Goal: Information Seeking & Learning: Learn about a topic

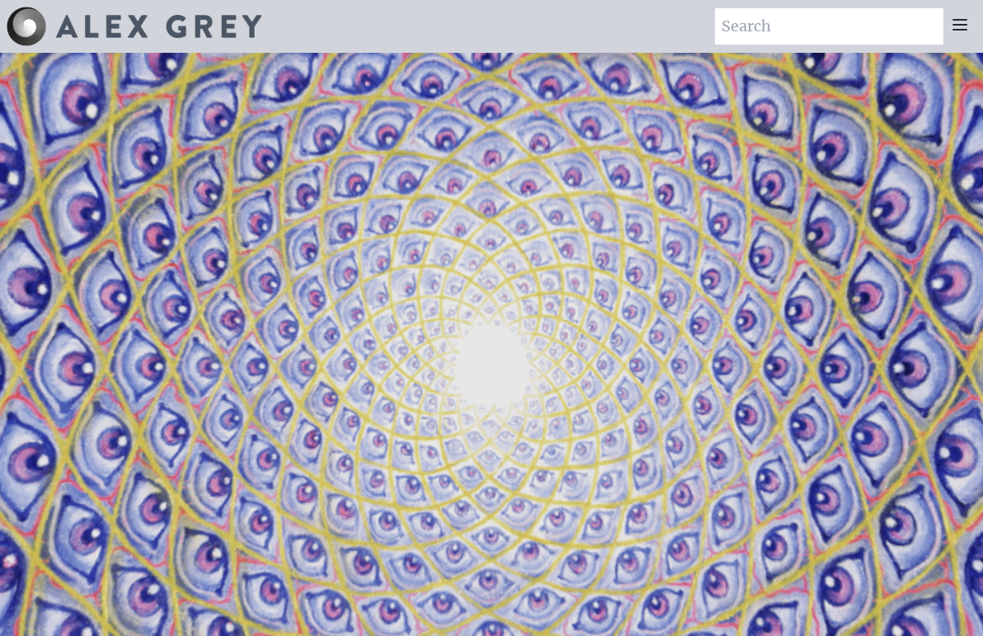
click at [967, 22] on icon at bounding box center [960, 25] width 20 height 20
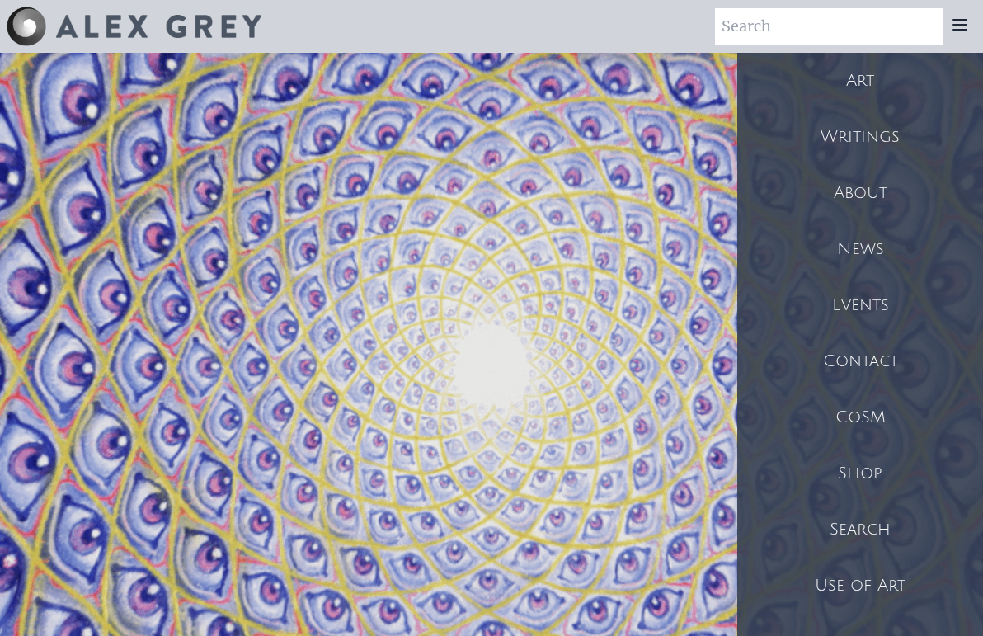
click at [875, 87] on div "Art" at bounding box center [860, 81] width 246 height 56
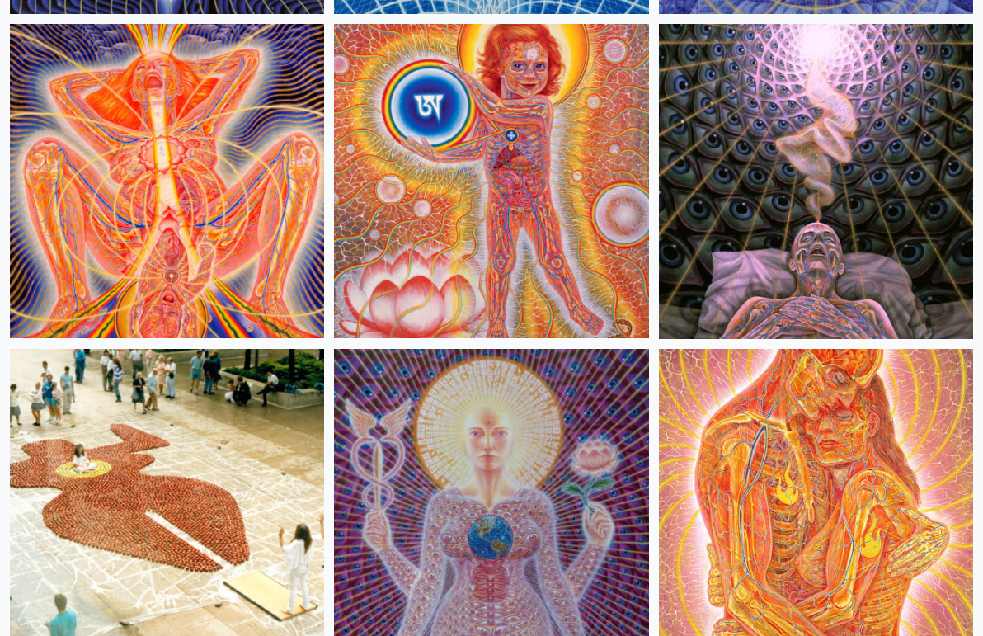
scroll to position [25752, 0]
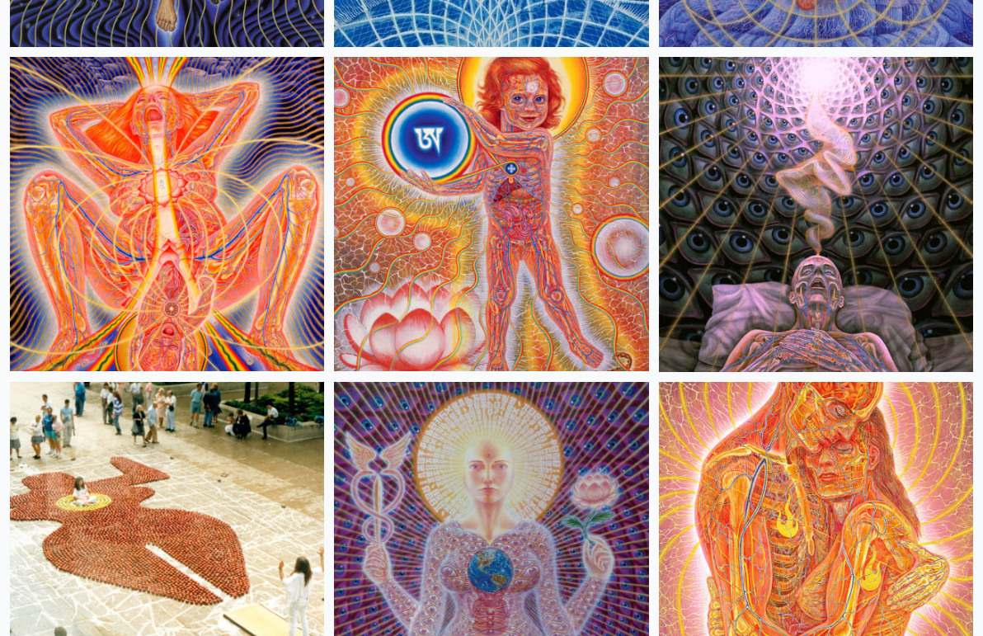
click at [781, 199] on img at bounding box center [816, 214] width 314 height 314
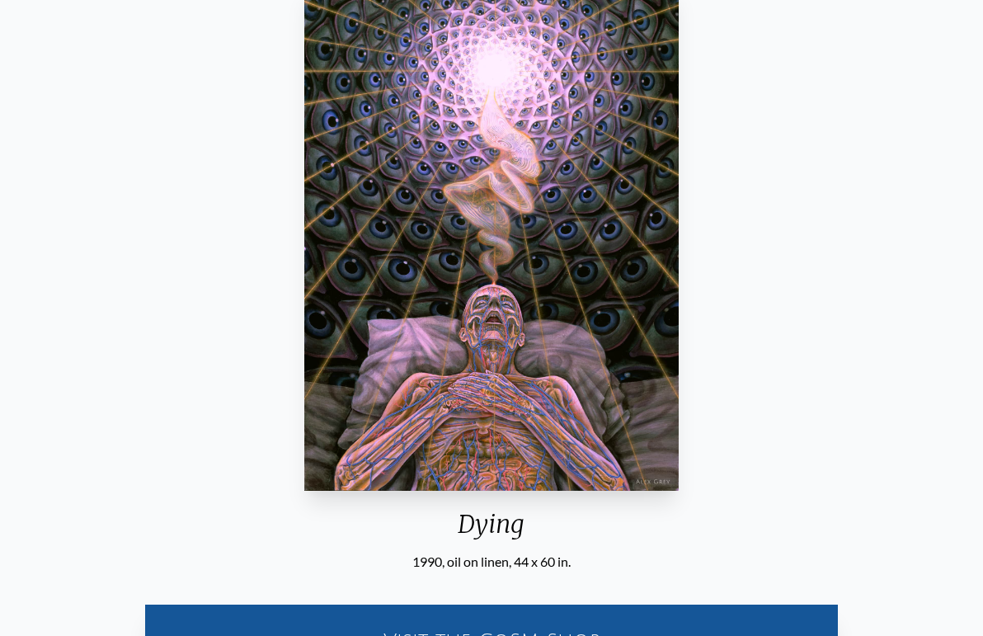
scroll to position [180, 0]
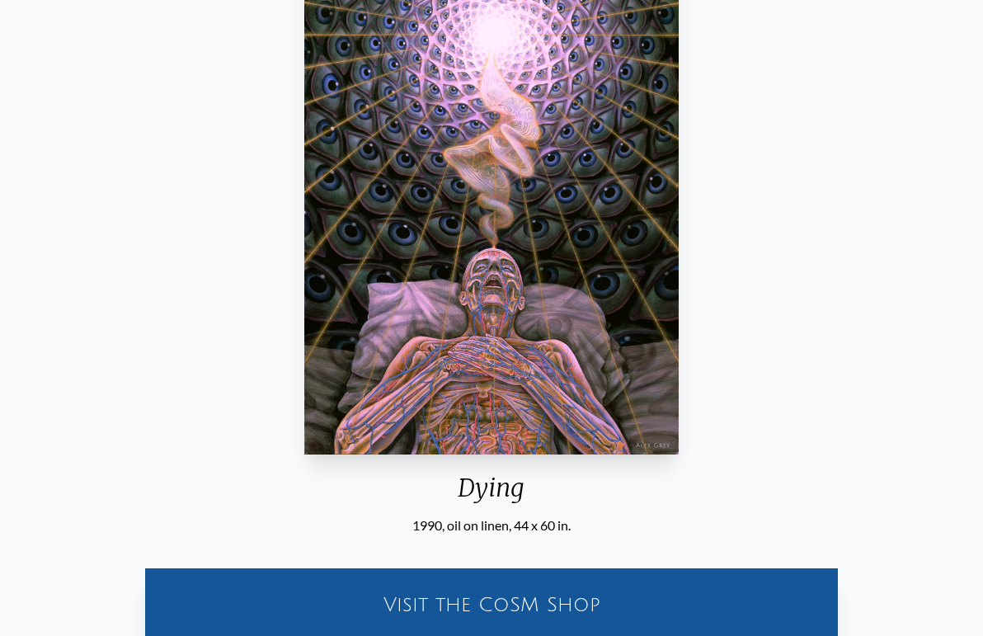
click at [0, 0] on div "Dying 1990, oil on linen, 44 x 60 in. Visit the CoSM Shop Dying - Canvas Print" at bounding box center [491, 481] width 983 height 1111
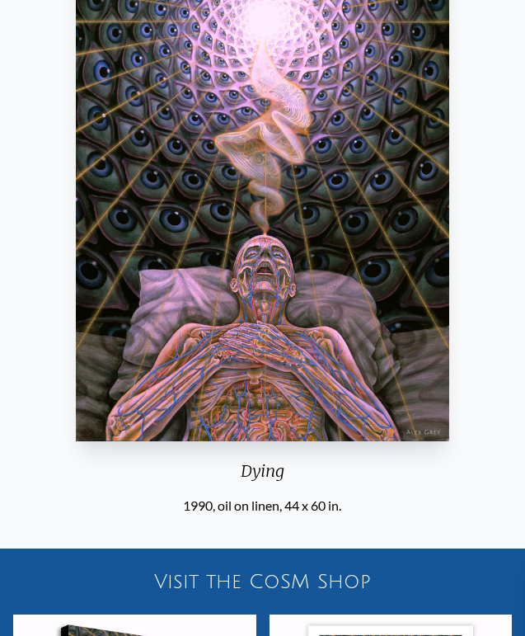
click at [0, 0] on div "Dying 1990, oil on linen, 44 x 60 in. Visit the CoSM Shop Dying - Canvas Print" at bounding box center [262, 421] width 525 height 990
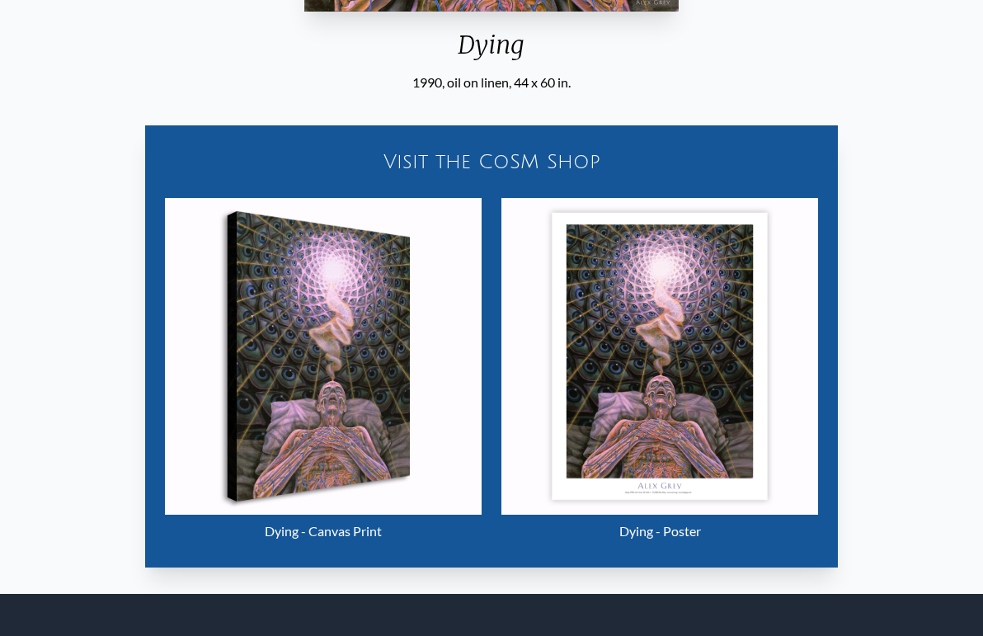
scroll to position [772, 0]
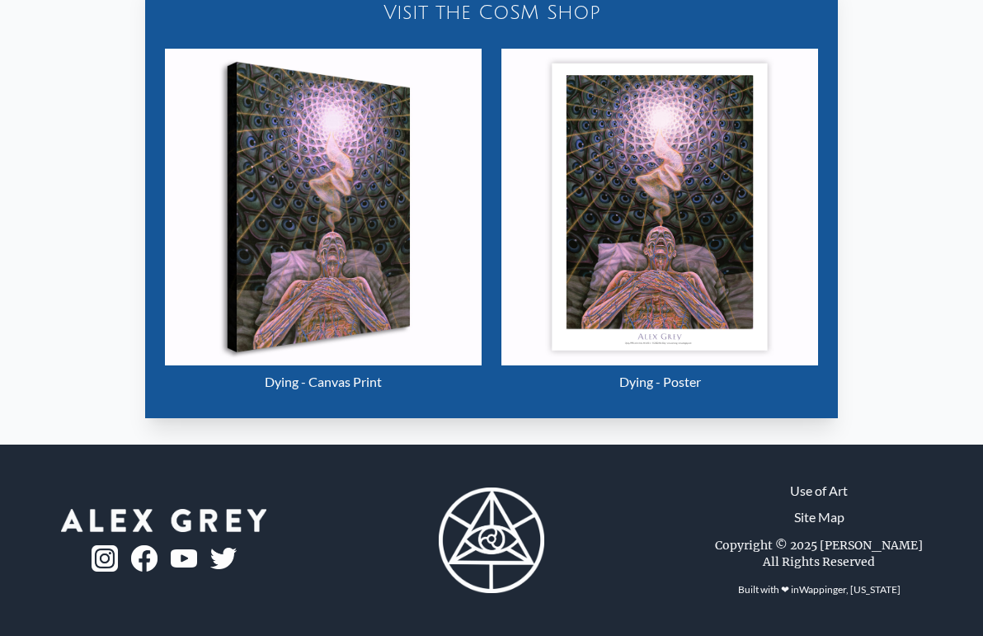
click at [279, 228] on img "104 / 133" at bounding box center [323, 207] width 317 height 317
click at [631, 139] on img "104 / 133" at bounding box center [659, 207] width 317 height 317
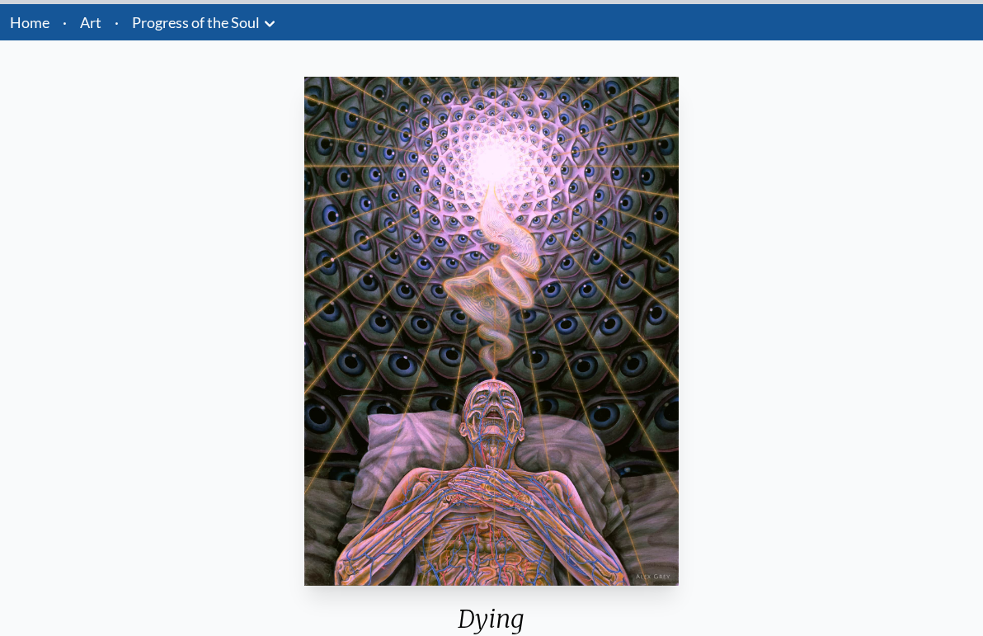
scroll to position [0, 0]
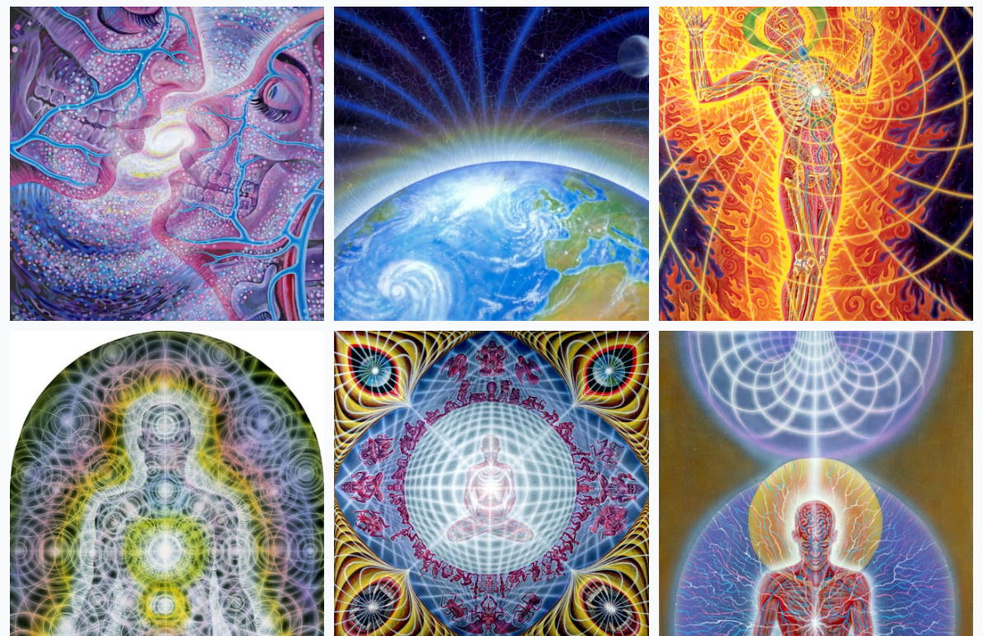
scroll to position [27417, 0]
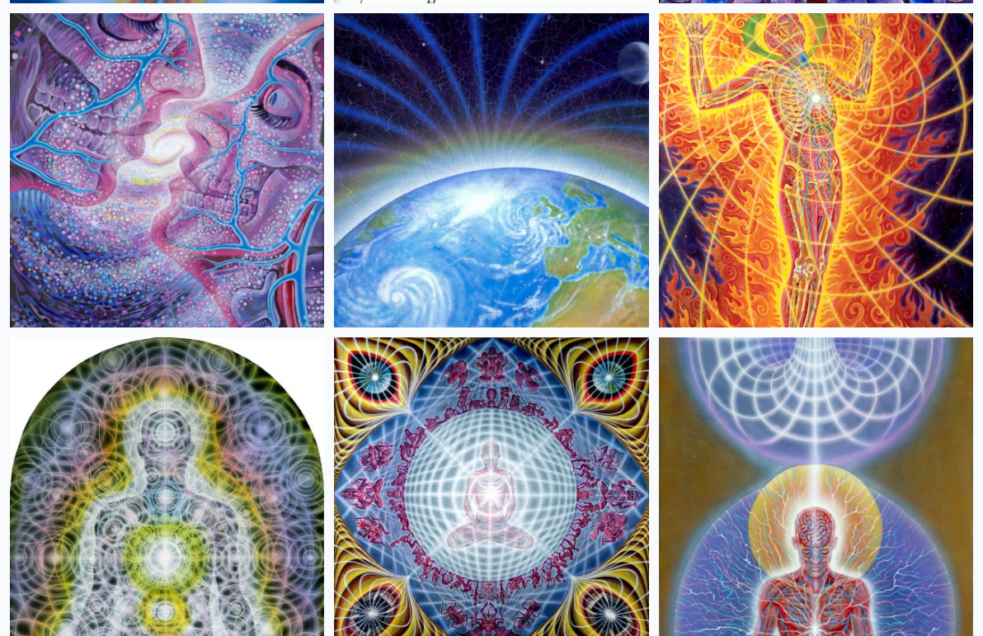
click at [214, 148] on img at bounding box center [167, 170] width 314 height 314
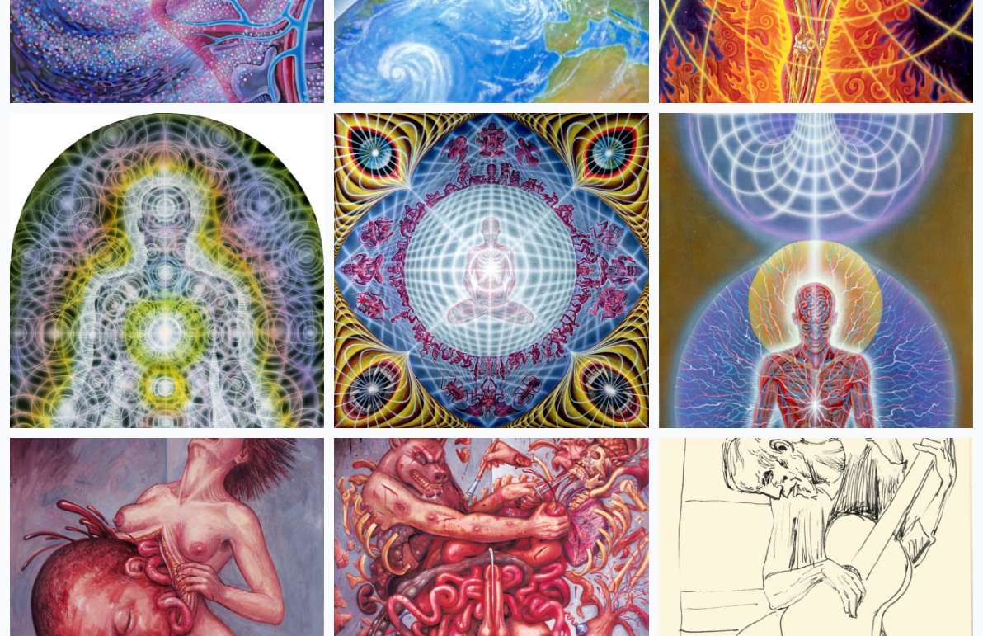
scroll to position [27647, 0]
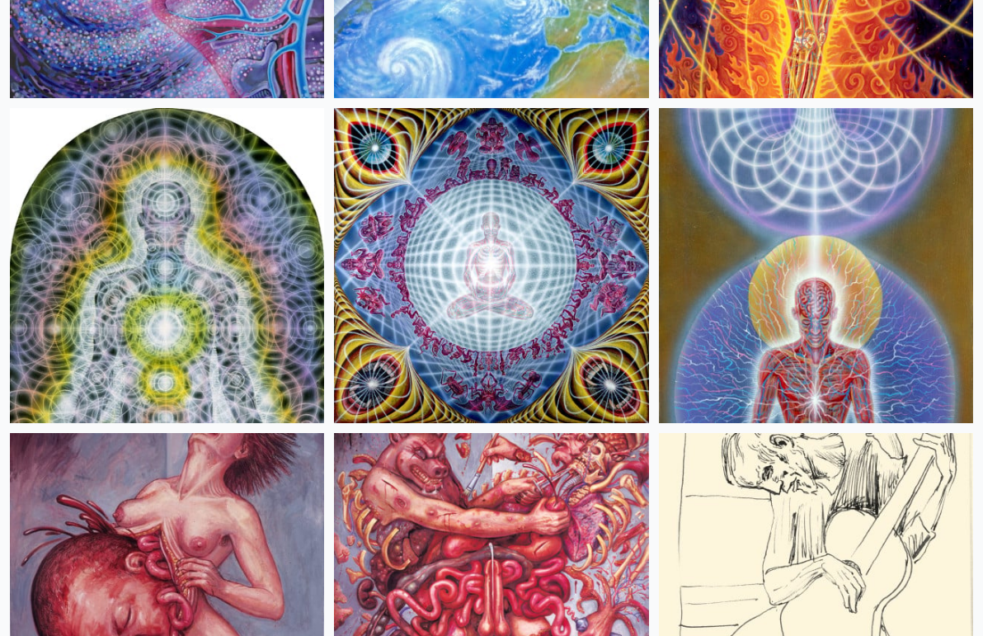
click at [799, 313] on img at bounding box center [816, 265] width 314 height 314
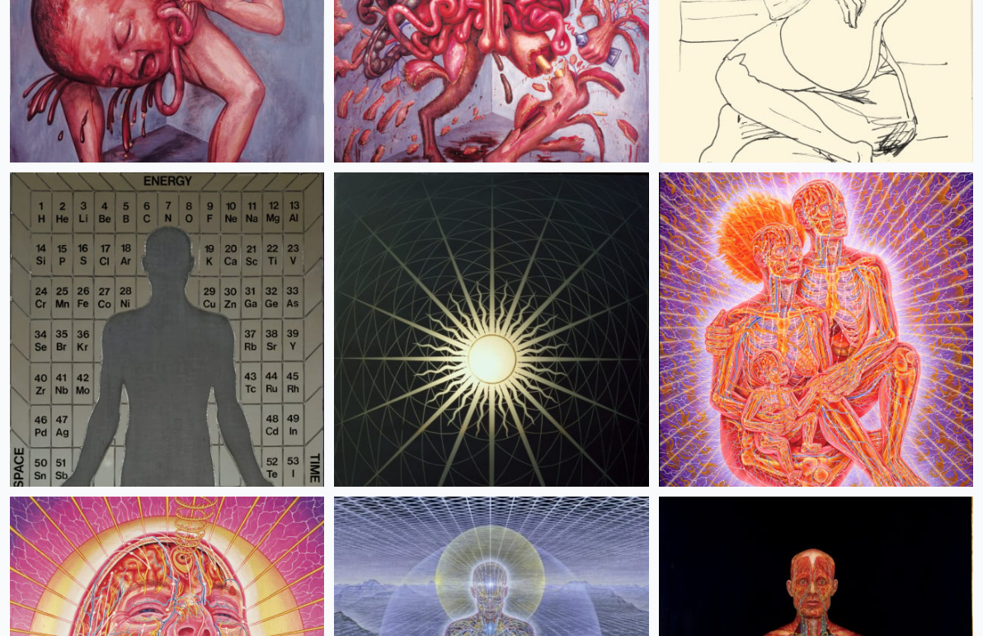
scroll to position [28297, 0]
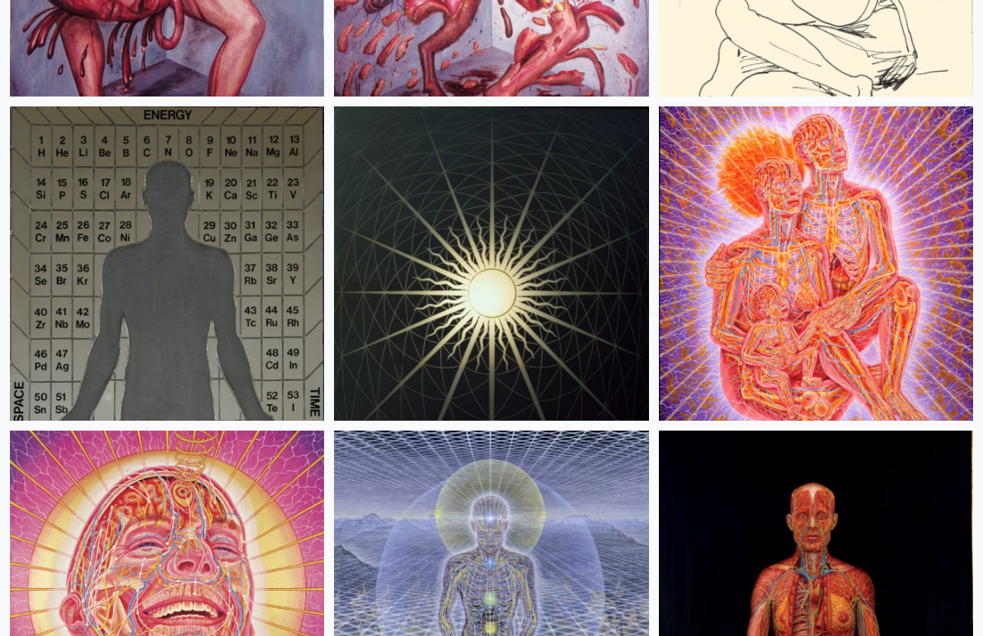
click at [136, 302] on img at bounding box center [167, 263] width 314 height 314
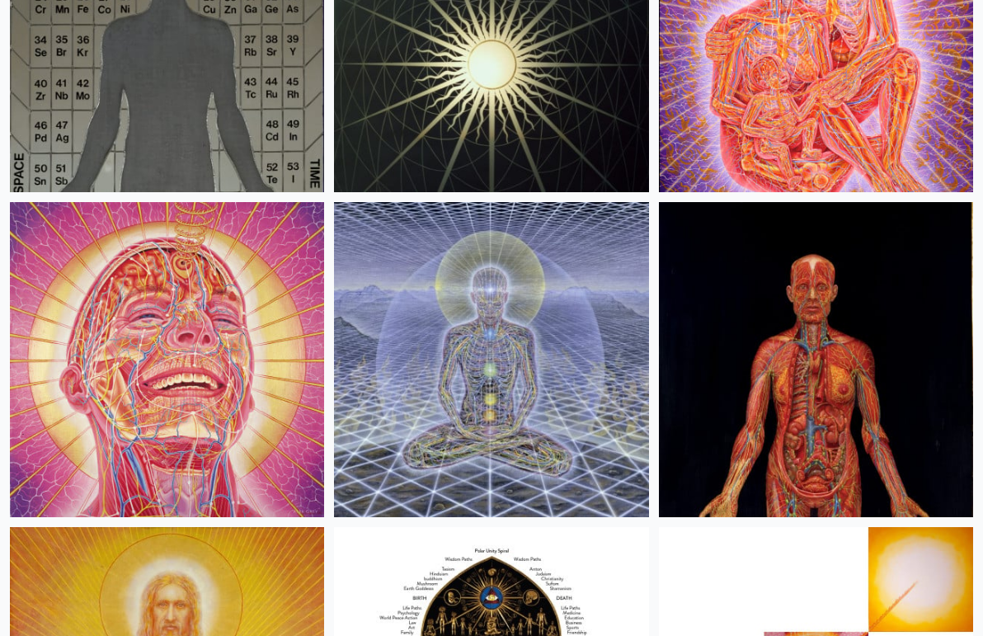
scroll to position [28545, 0]
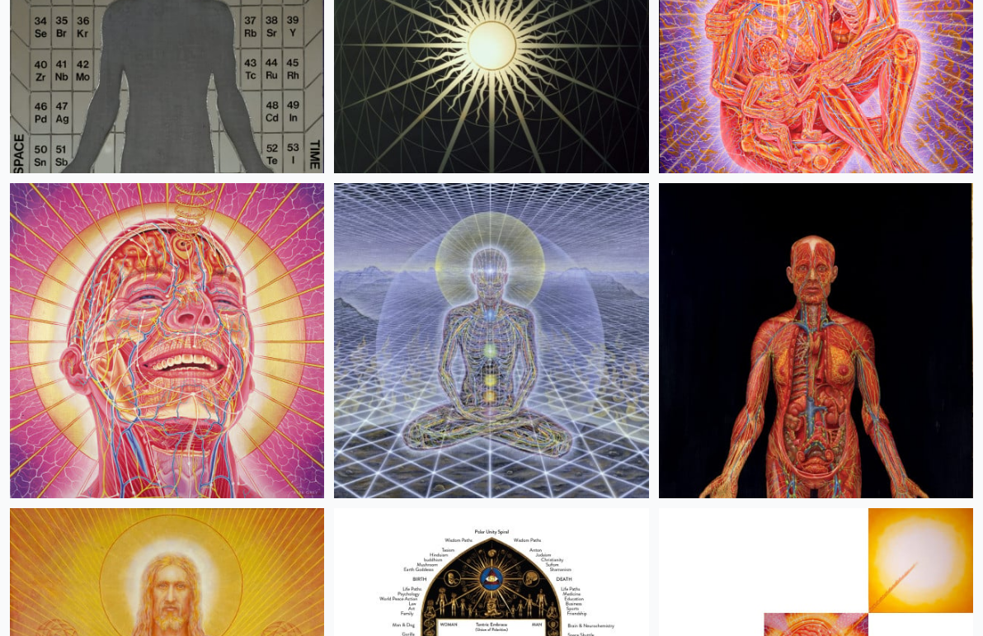
click at [498, 400] on img at bounding box center [491, 340] width 314 height 314
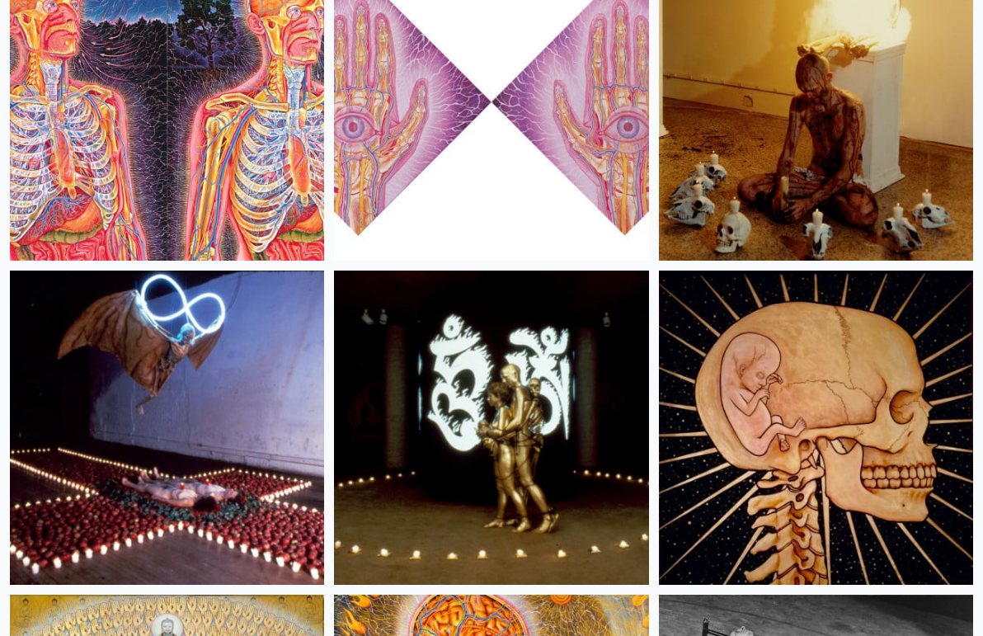
scroll to position [30730, 0]
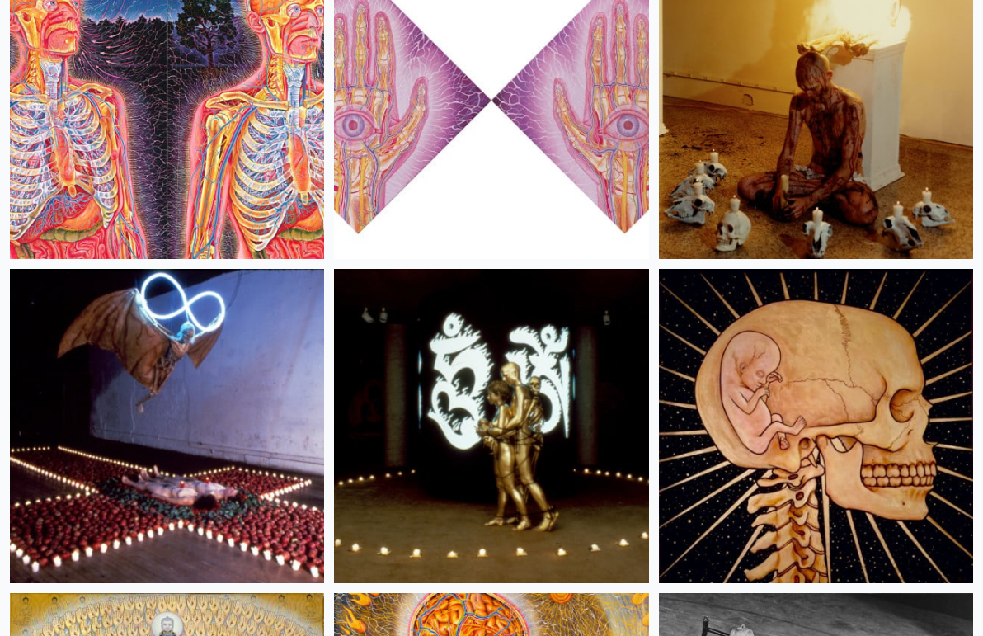
click at [484, 383] on img at bounding box center [491, 426] width 314 height 314
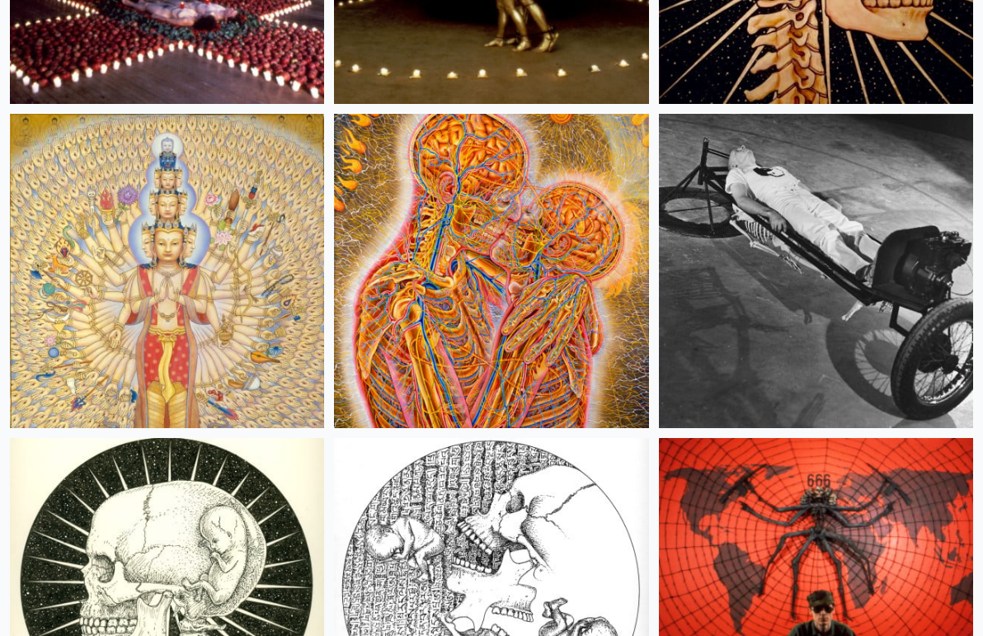
scroll to position [31213, 0]
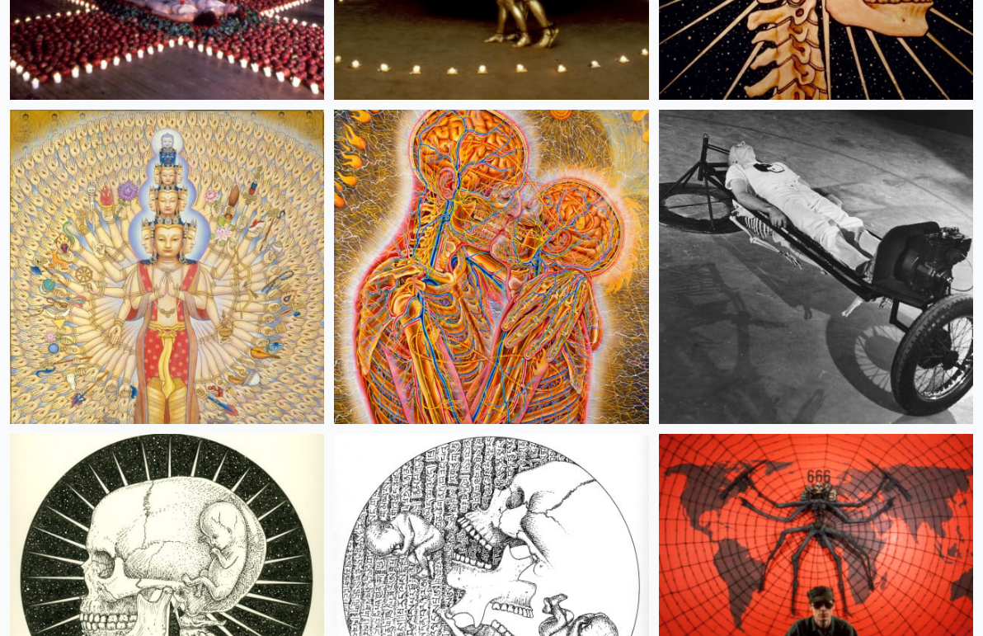
click at [448, 272] on img at bounding box center [491, 267] width 314 height 314
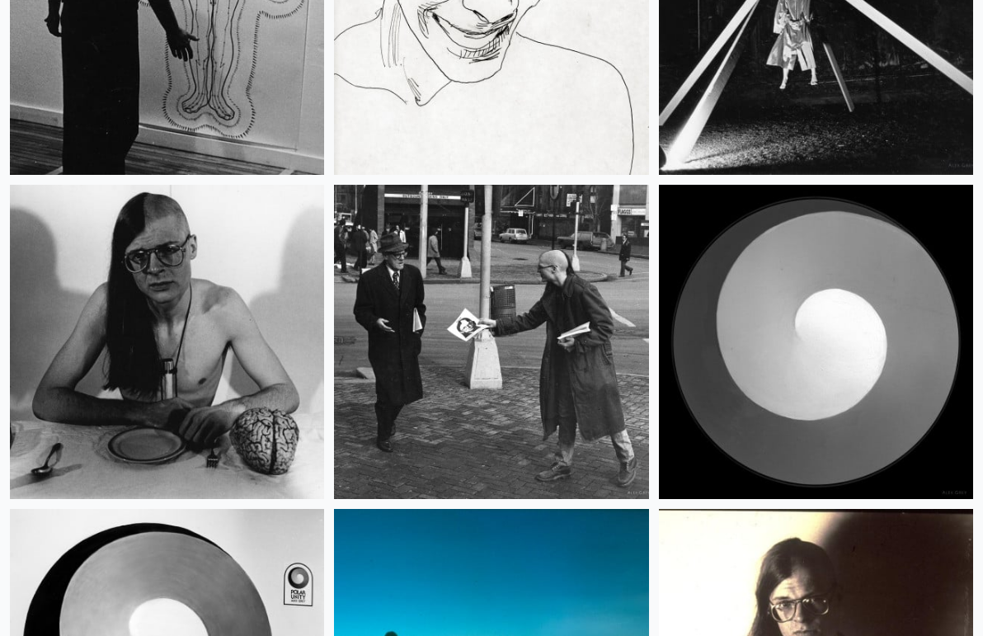
scroll to position [34696, 0]
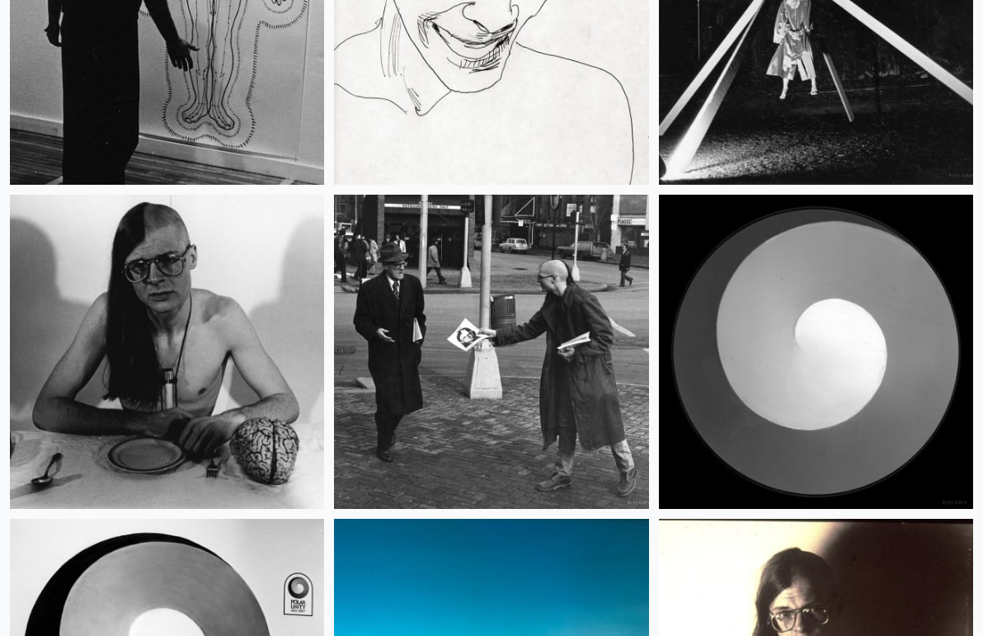
click at [233, 311] on img at bounding box center [167, 352] width 314 height 314
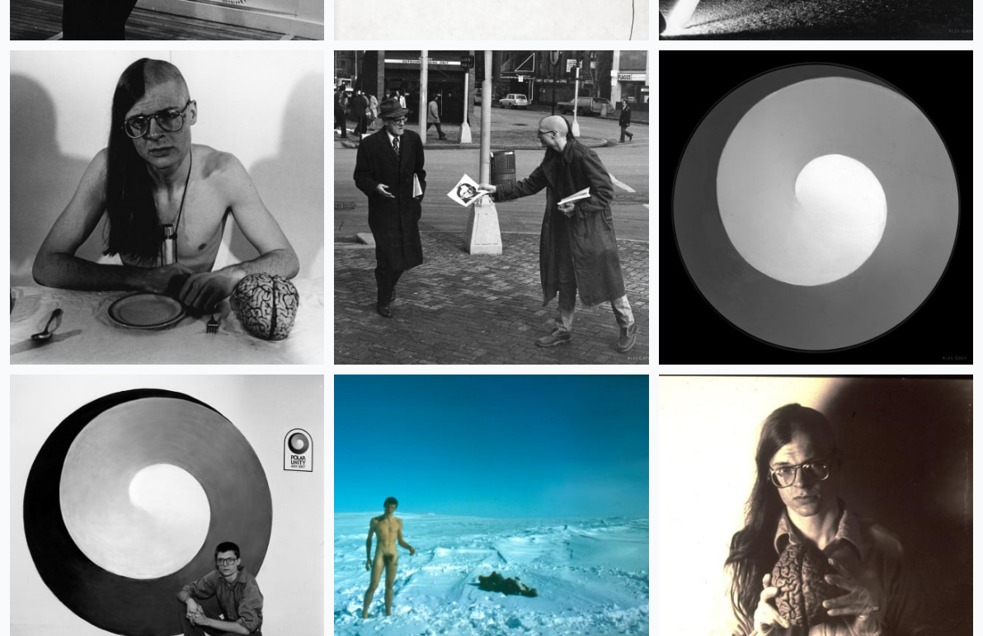
scroll to position [34834, 0]
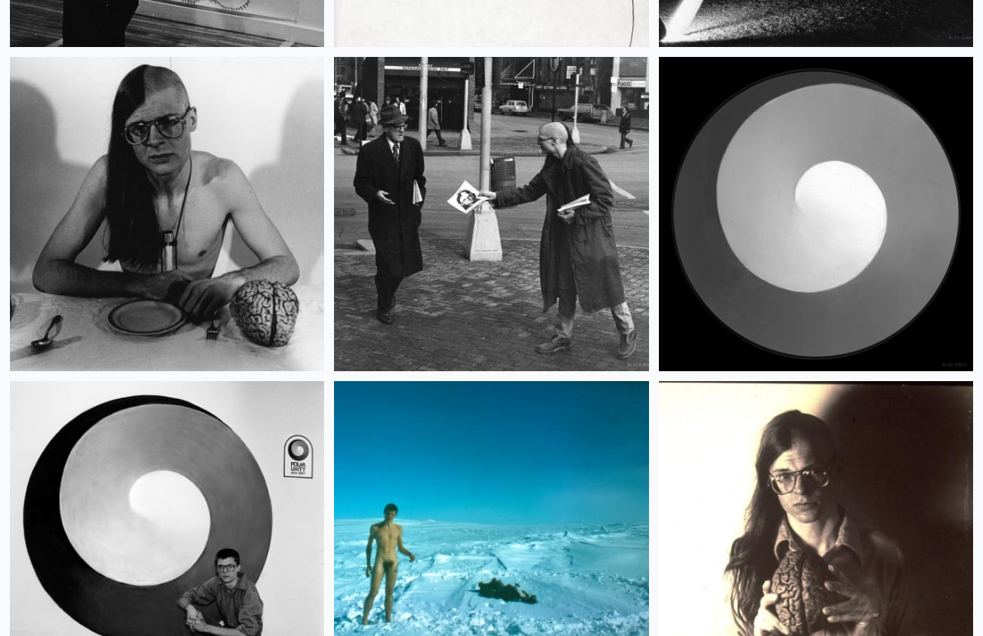
click at [571, 300] on img at bounding box center [491, 214] width 314 height 314
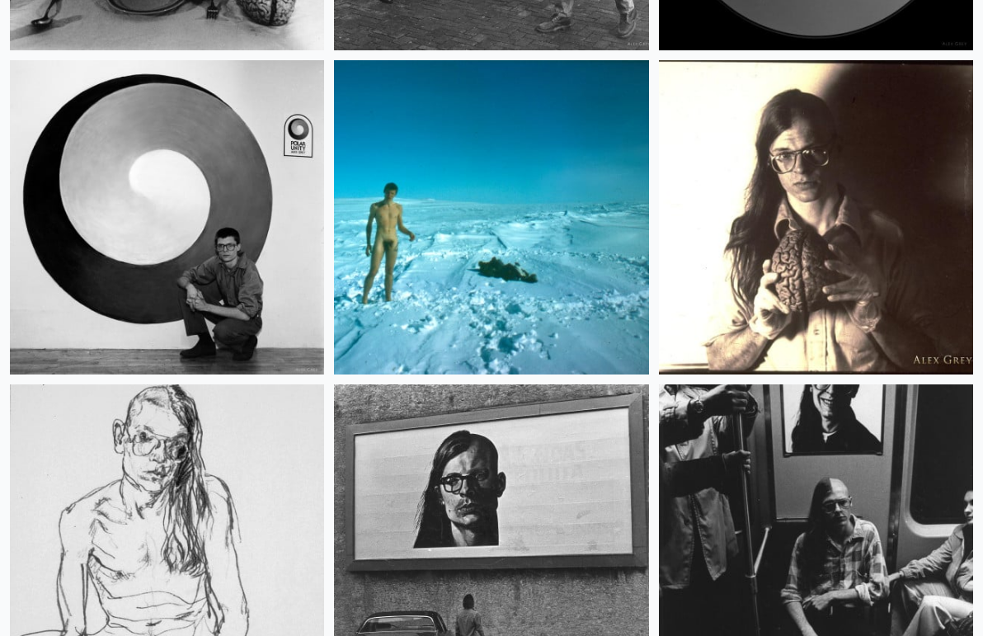
scroll to position [35156, 0]
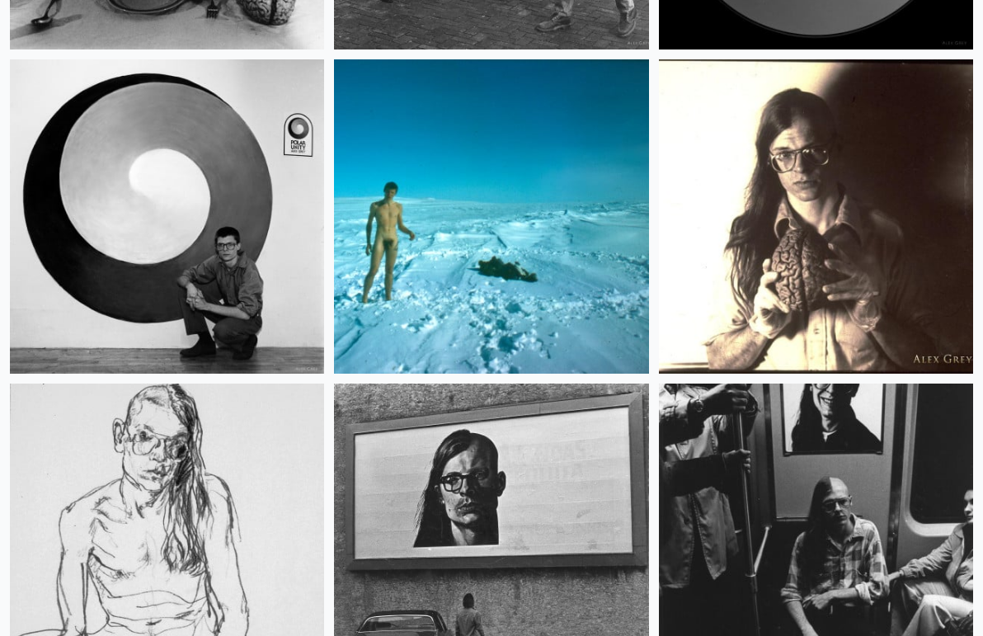
click at [398, 280] on img at bounding box center [491, 216] width 314 height 314
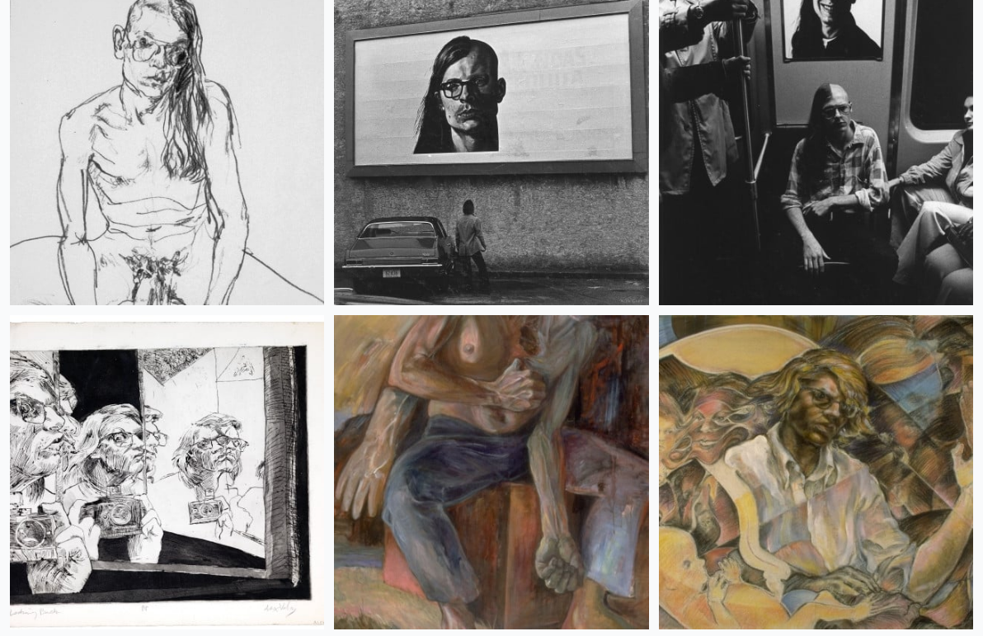
scroll to position [35542, 0]
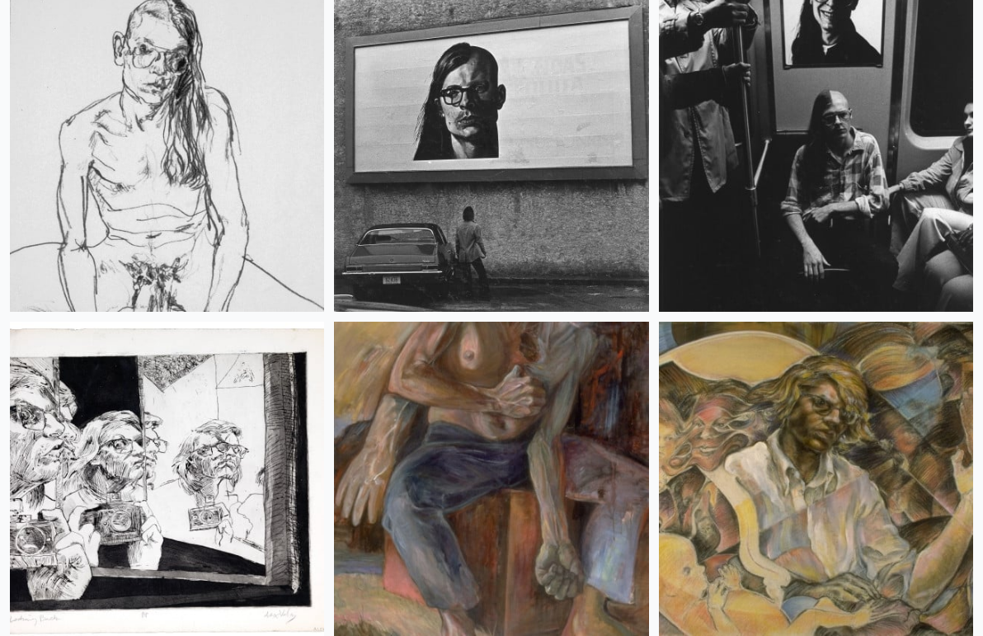
click at [786, 186] on img at bounding box center [816, 154] width 314 height 314
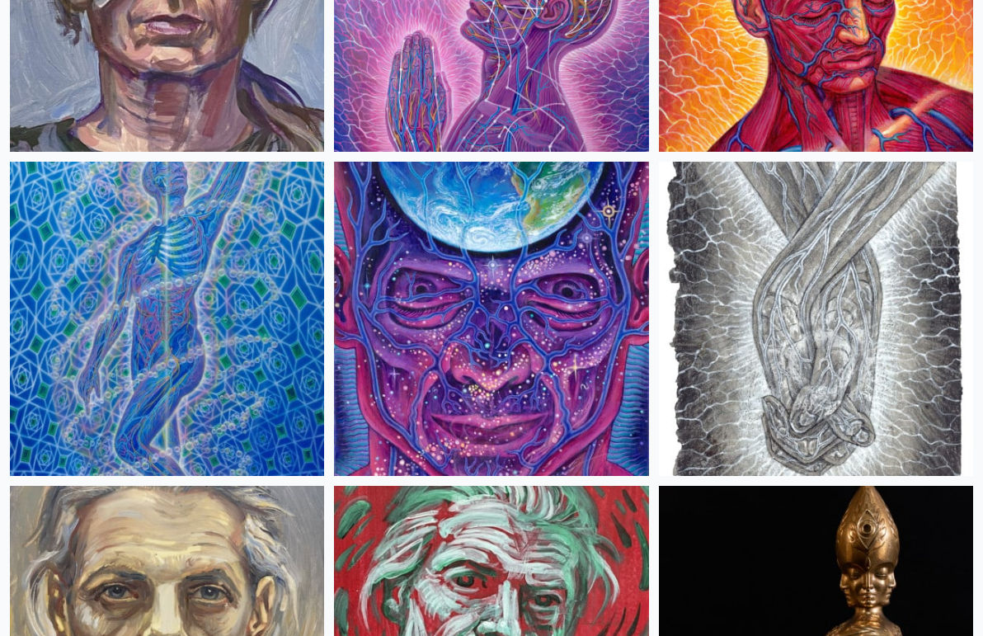
scroll to position [6190, 0]
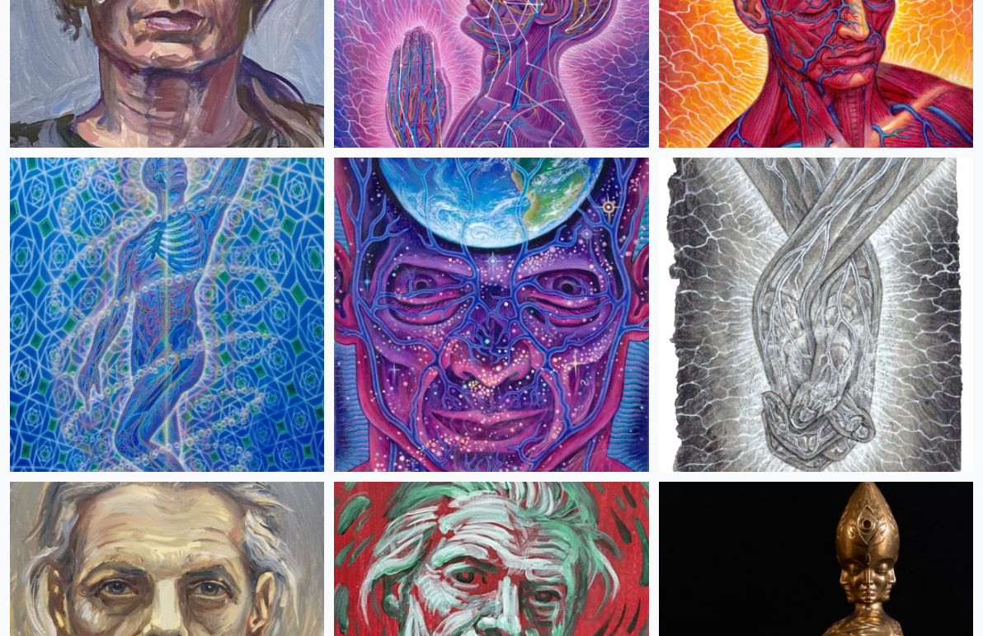
click at [920, 253] on img at bounding box center [816, 315] width 314 height 314
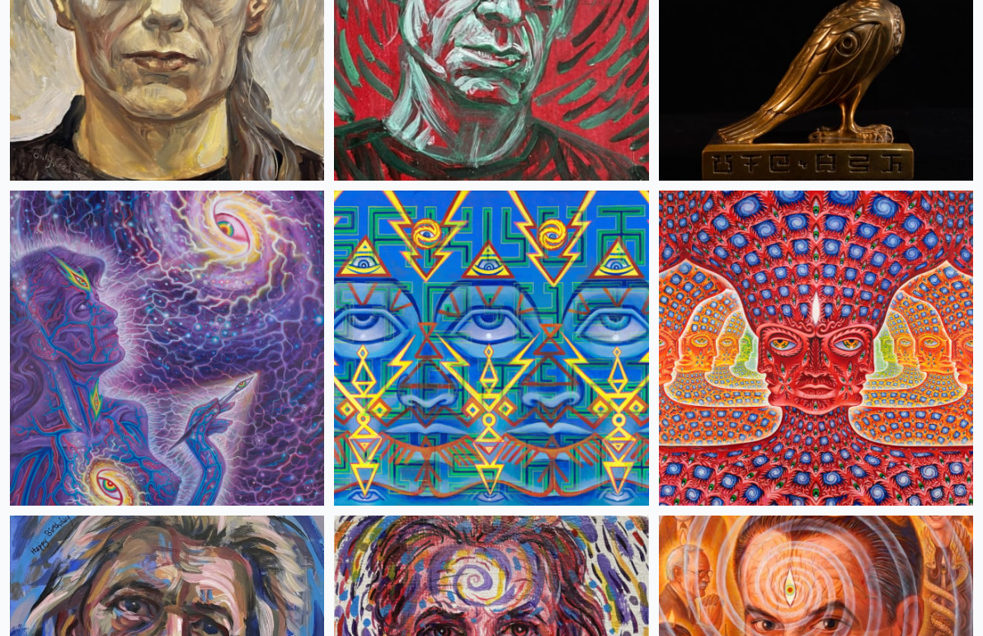
scroll to position [6808, 0]
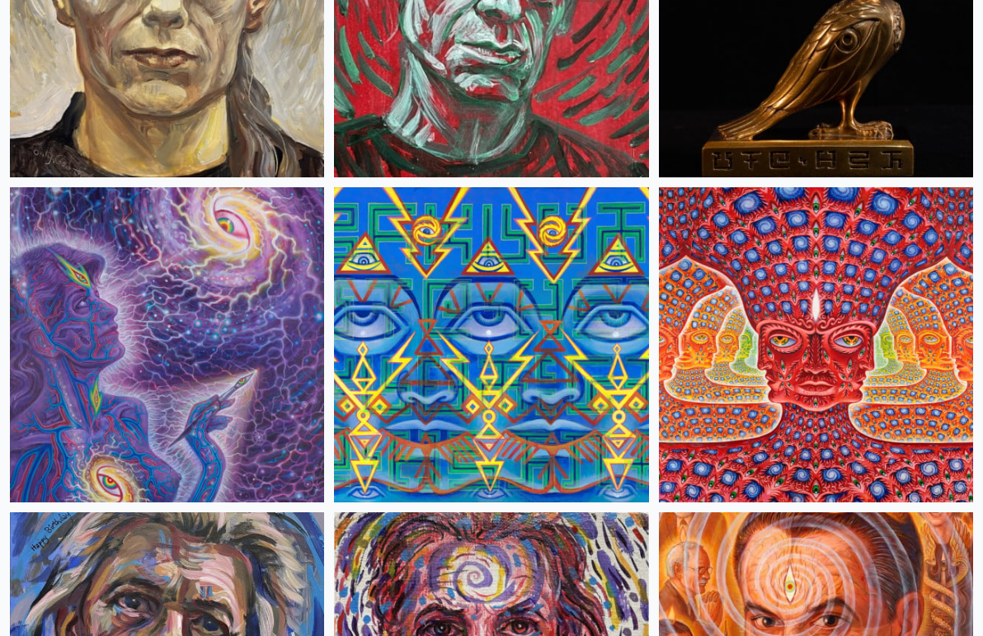
click at [700, 380] on img at bounding box center [816, 344] width 314 height 314
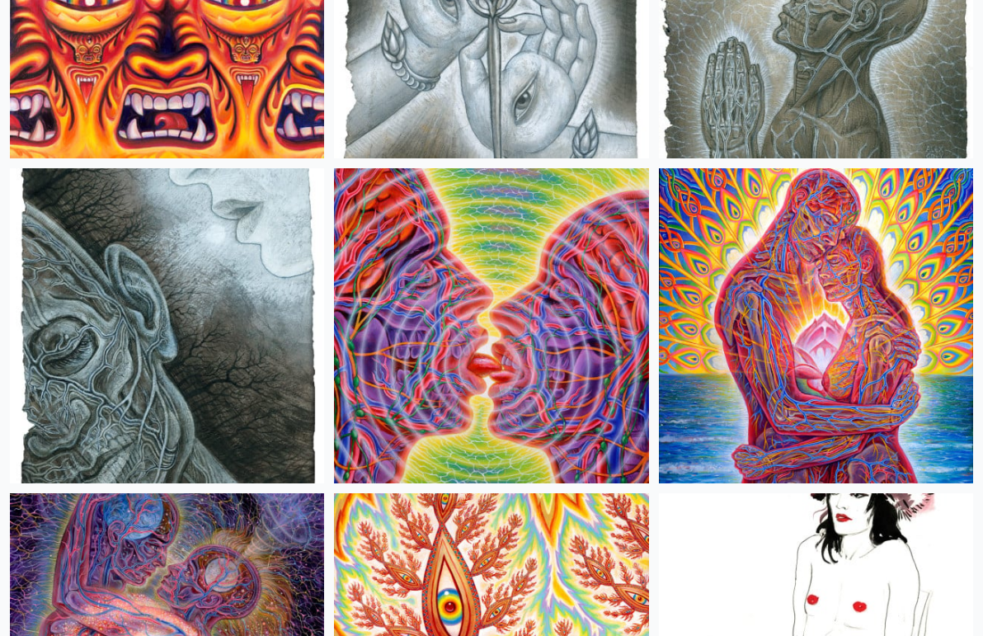
scroll to position [8789, 0]
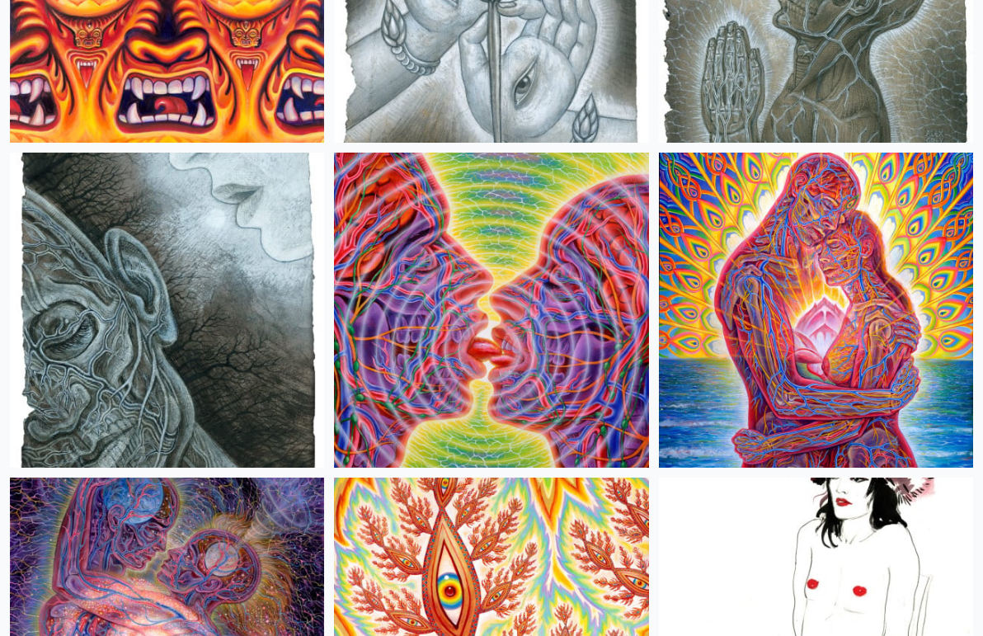
click at [556, 317] on img at bounding box center [491, 310] width 314 height 314
click at [739, 304] on img at bounding box center [816, 310] width 314 height 314
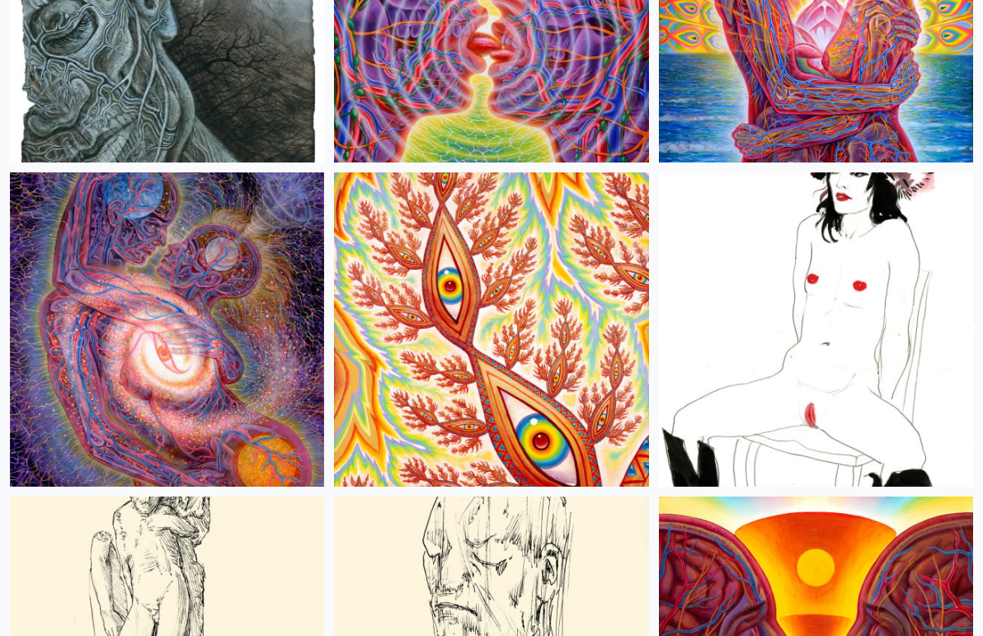
scroll to position [9096, 0]
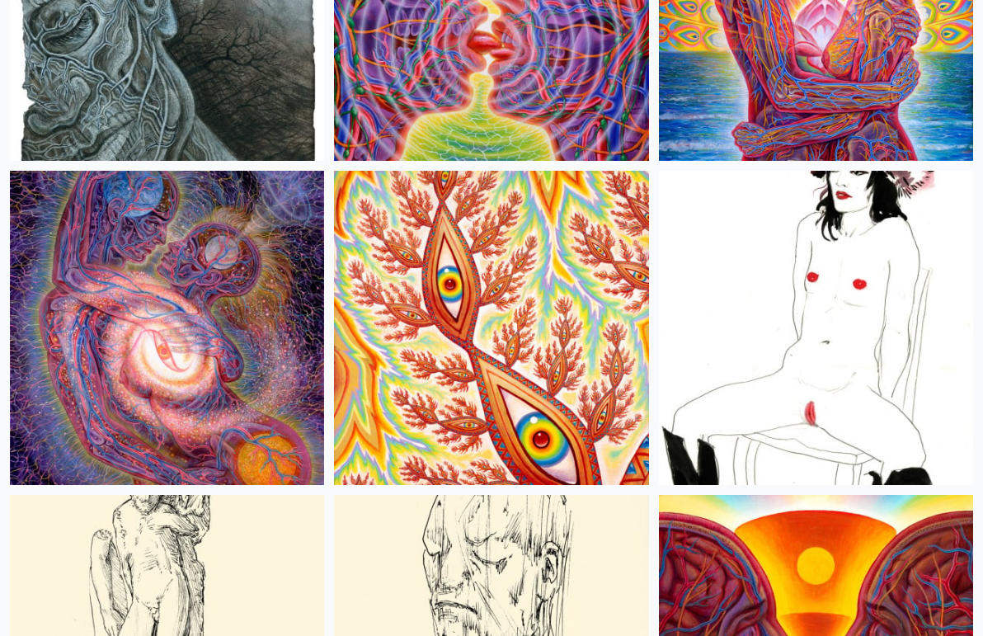
click at [253, 327] on img at bounding box center [167, 328] width 314 height 314
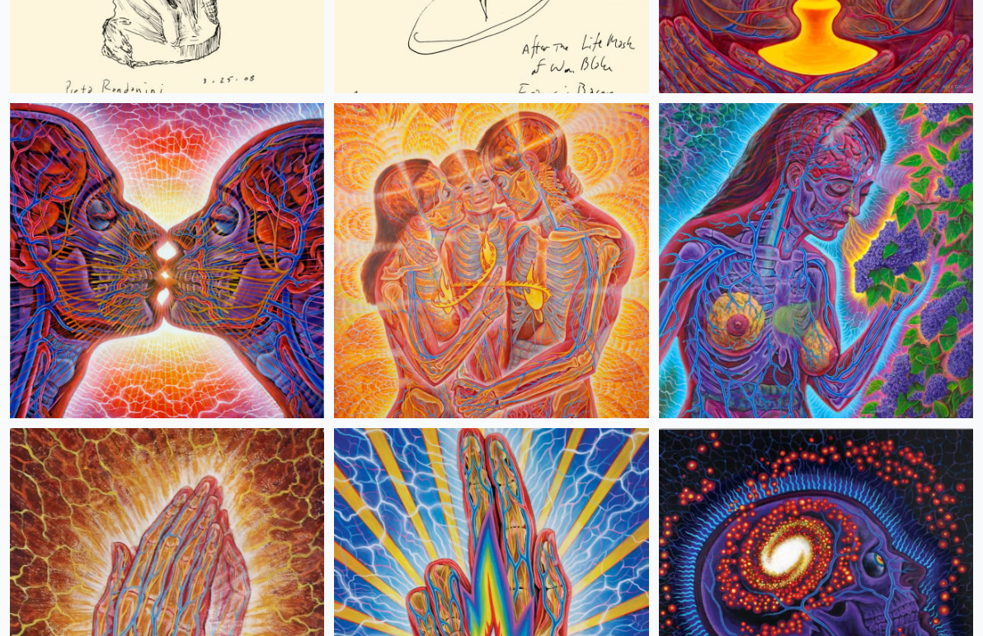
scroll to position [9812, 0]
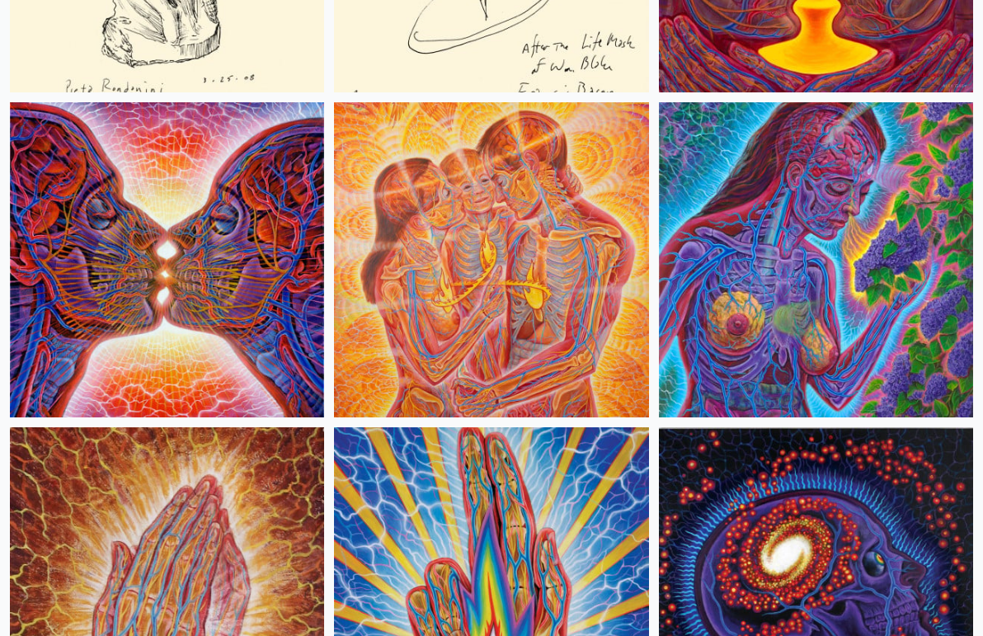
click at [184, 324] on img at bounding box center [167, 259] width 314 height 314
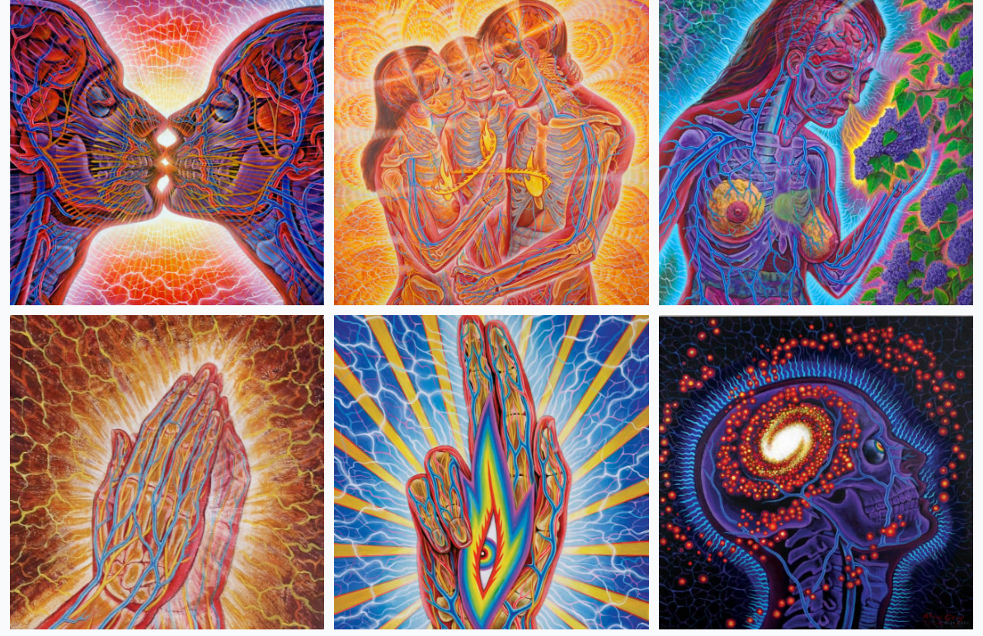
scroll to position [9922, 0]
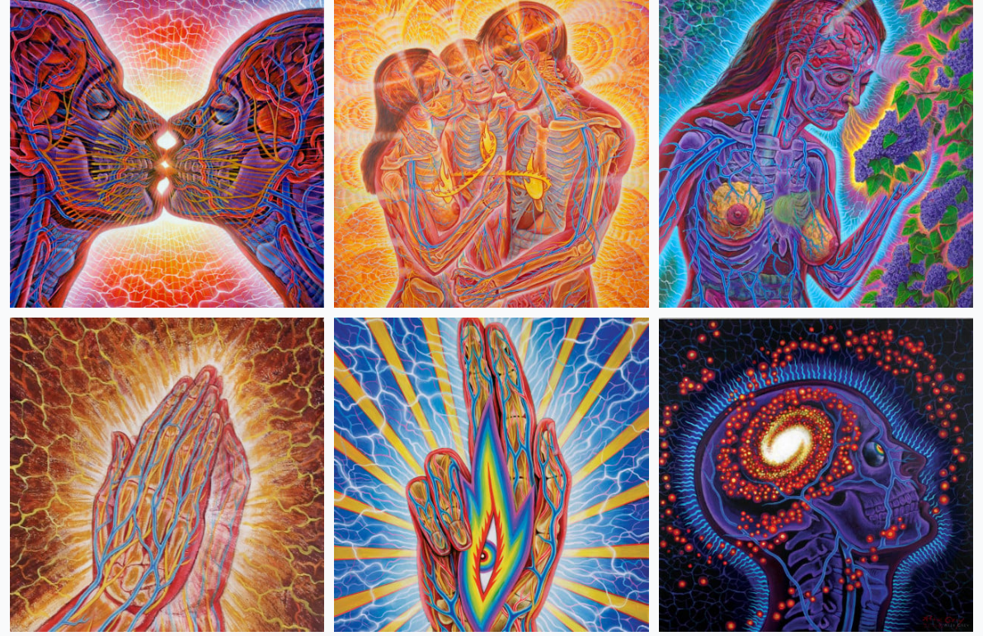
click at [176, 211] on img at bounding box center [167, 150] width 314 height 314
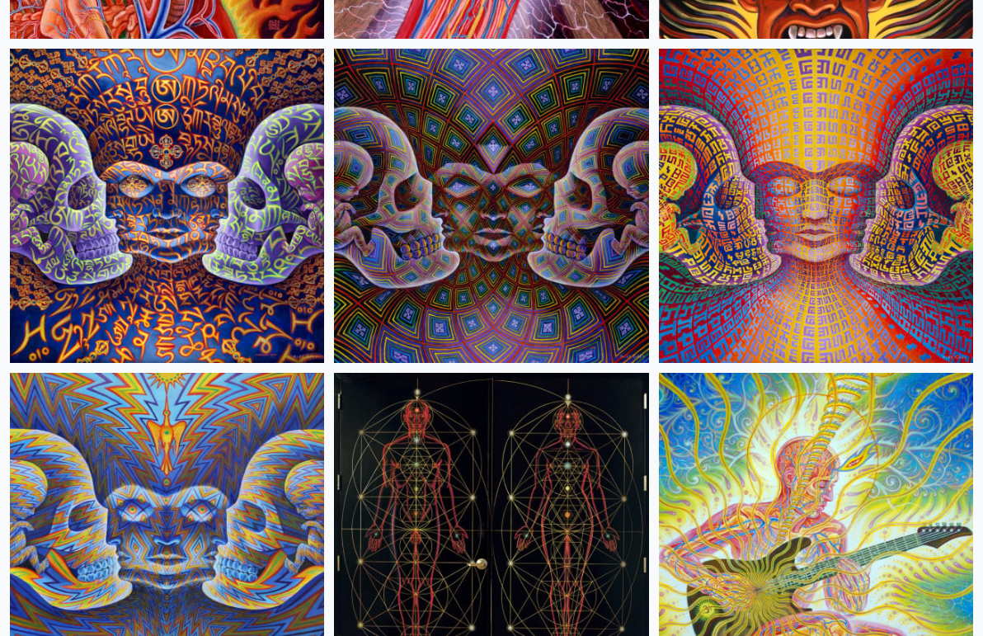
scroll to position [14084, 0]
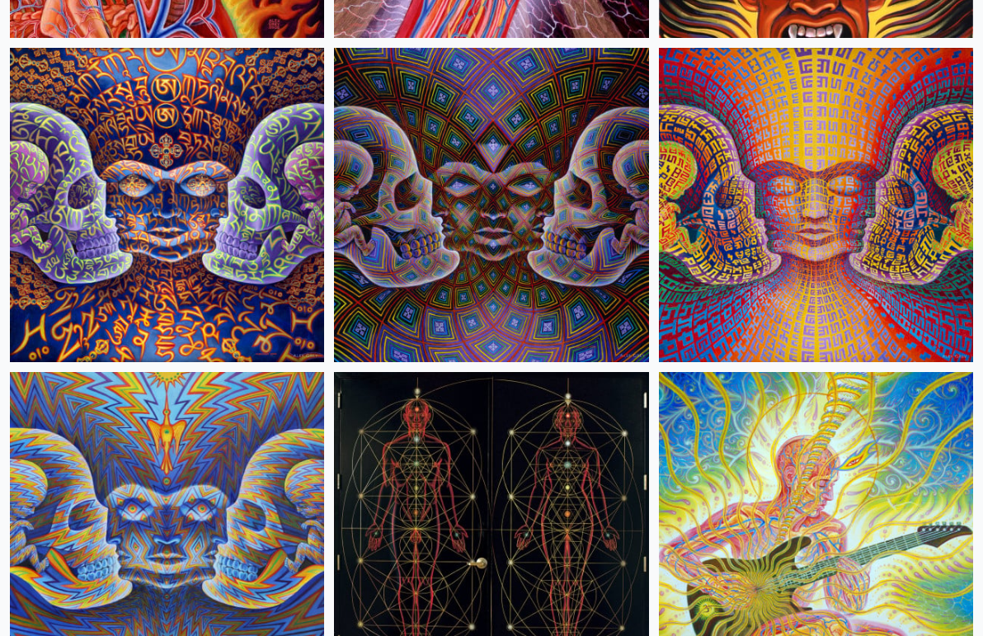
click at [687, 229] on img at bounding box center [816, 205] width 314 height 314
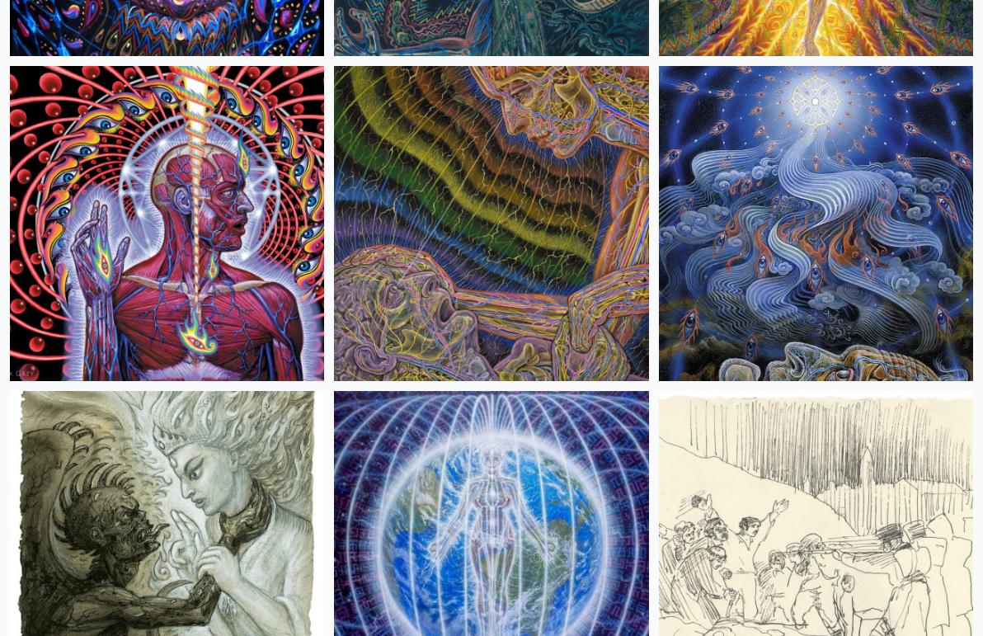
scroll to position [17297, 0]
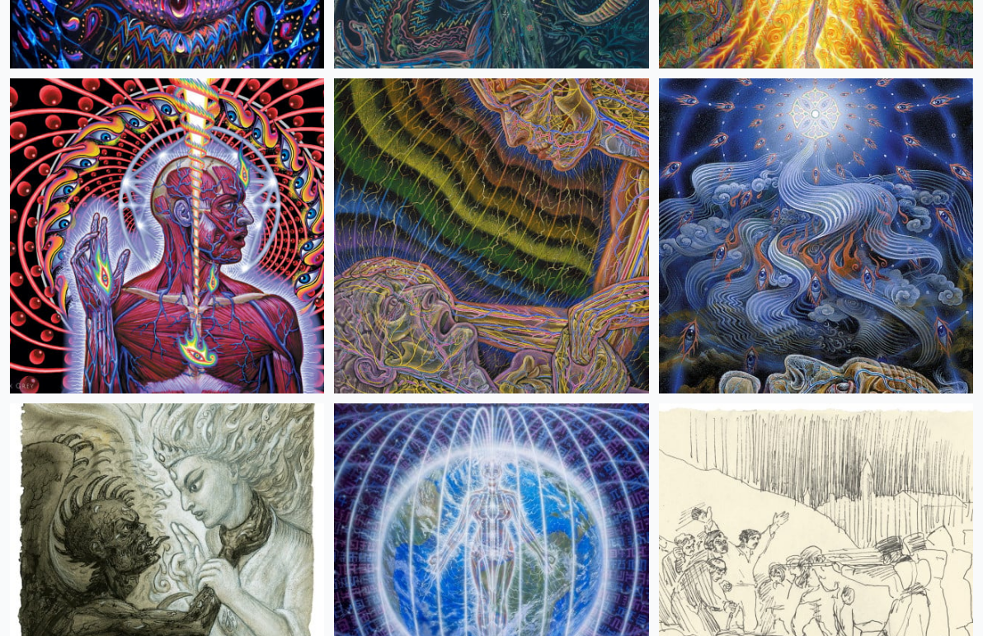
click at [224, 264] on img at bounding box center [167, 235] width 314 height 314
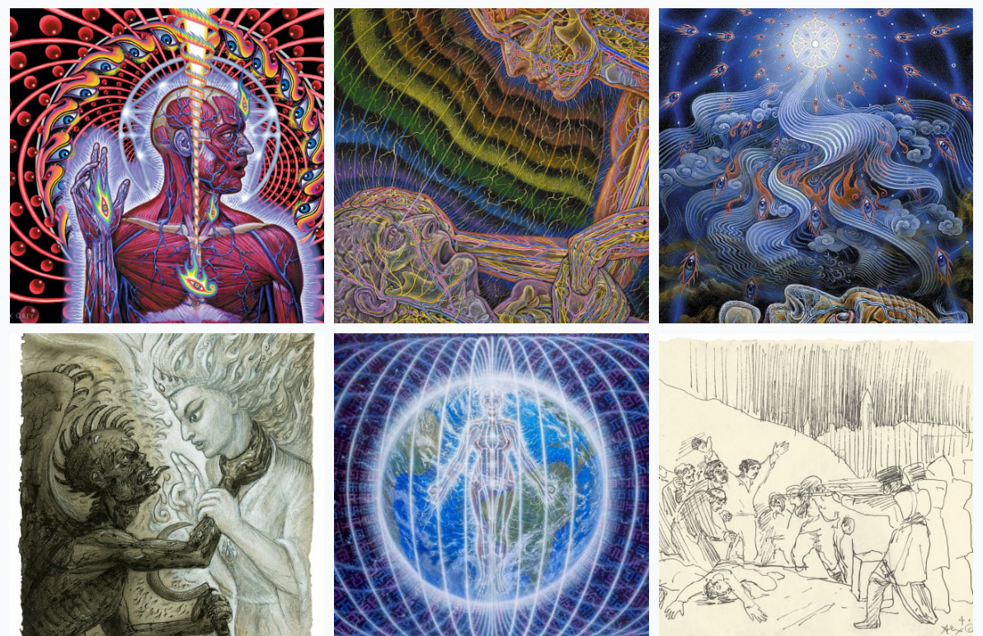
scroll to position [17384, 0]
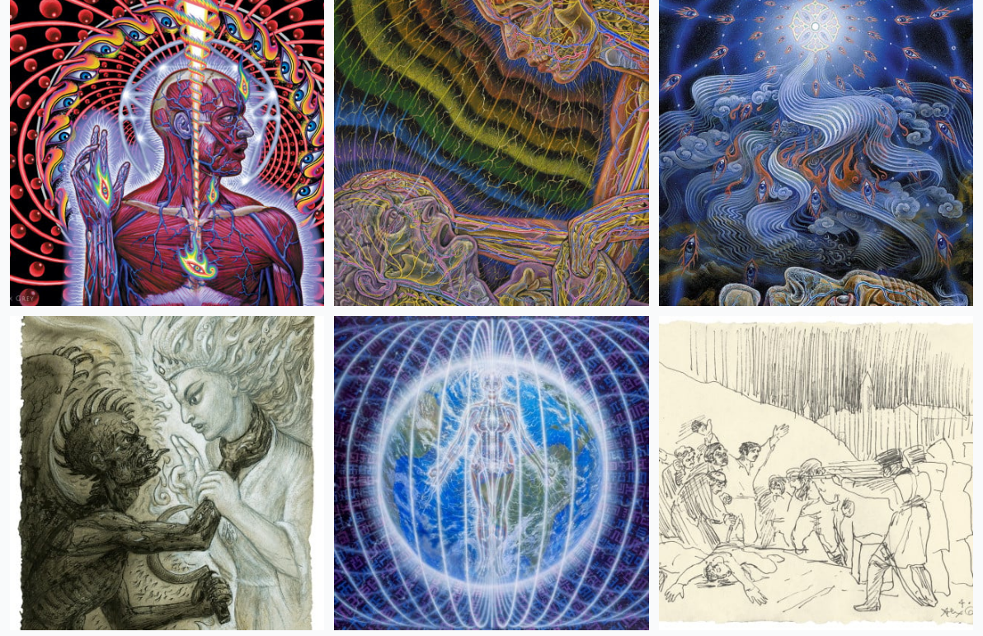
click at [416, 213] on img at bounding box center [491, 148] width 314 height 314
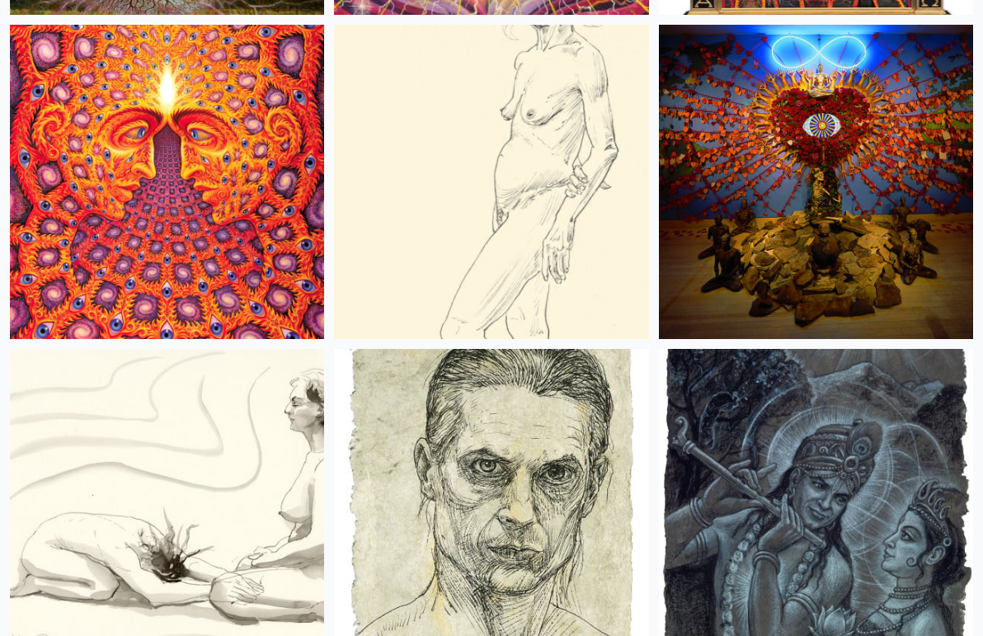
scroll to position [18661, 0]
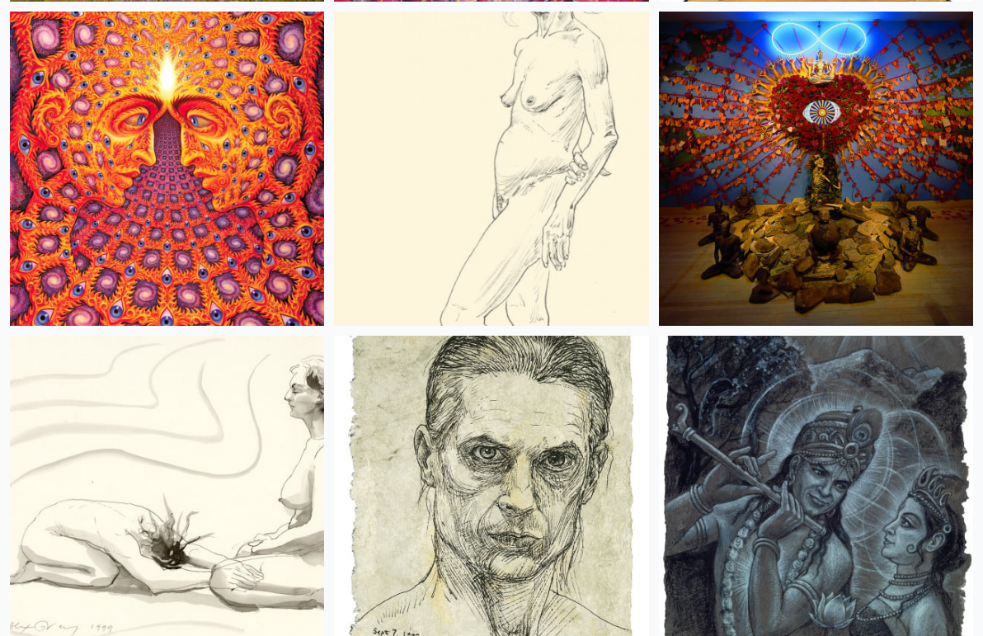
click at [202, 181] on img at bounding box center [167, 169] width 314 height 314
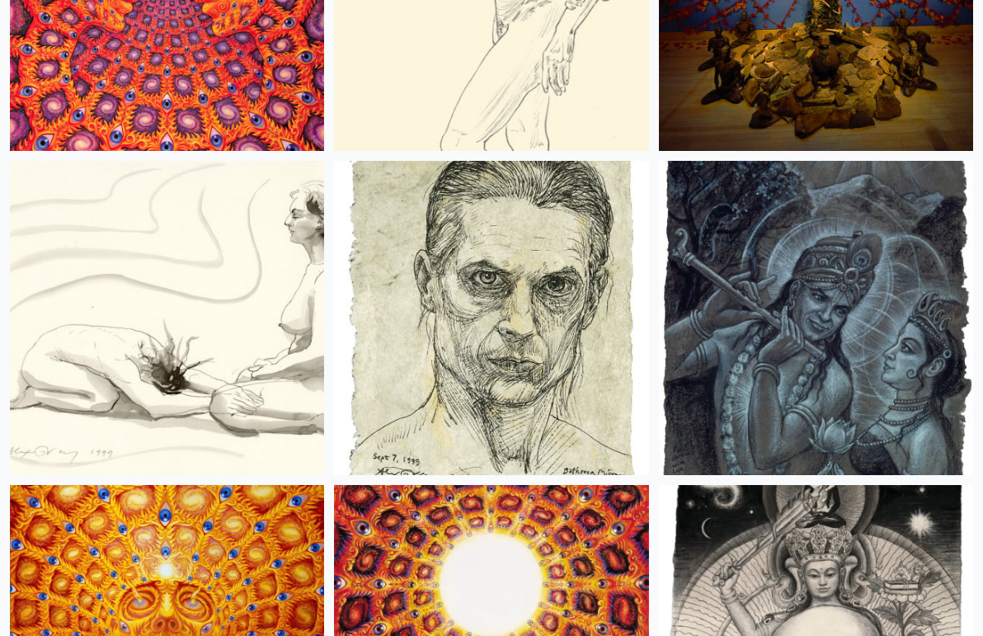
scroll to position [18834, 0]
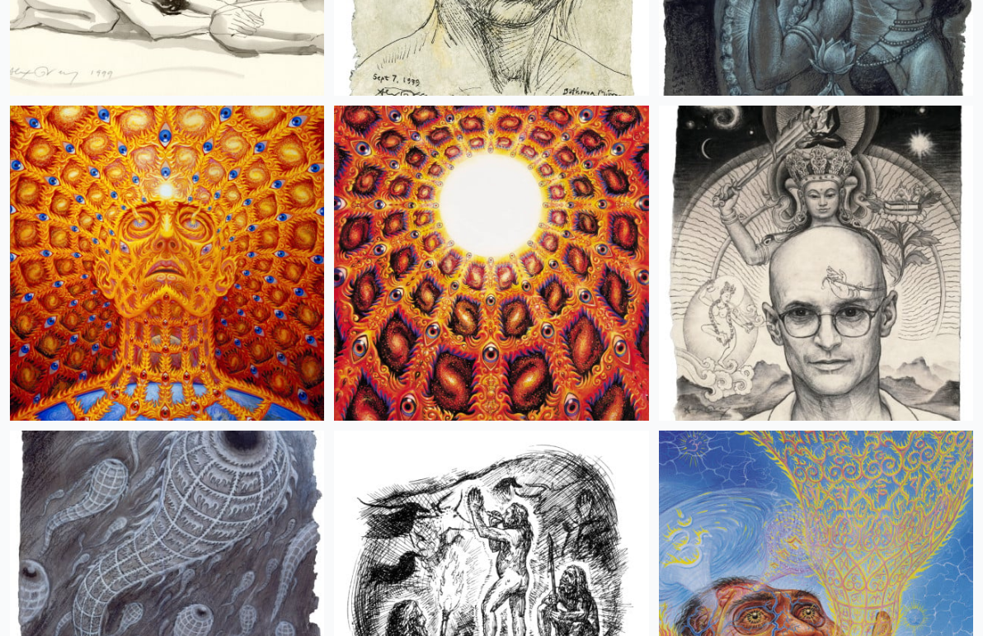
scroll to position [19218, 0]
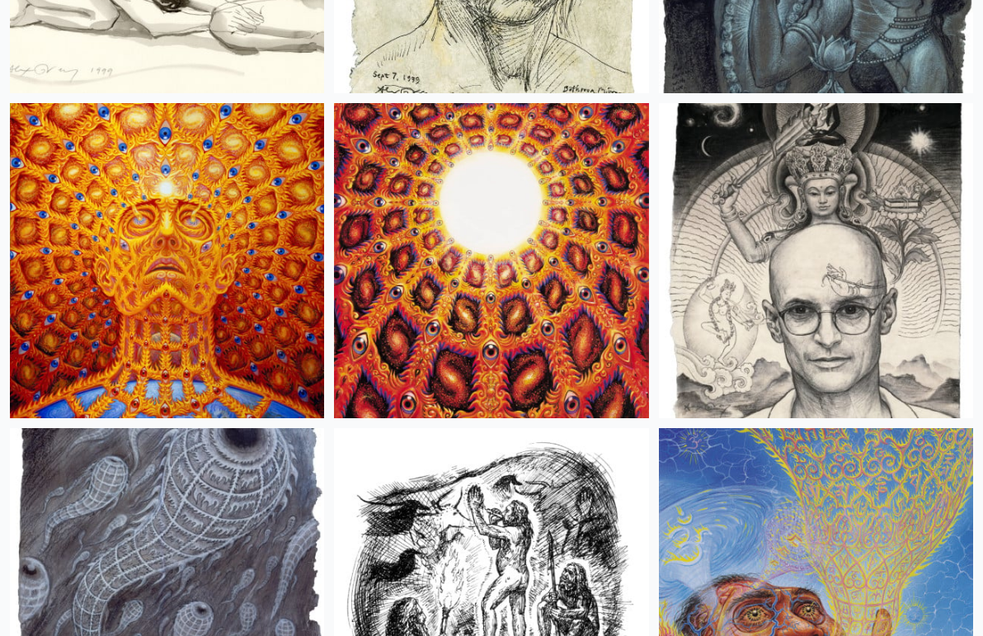
click at [288, 336] on img at bounding box center [167, 260] width 314 height 314
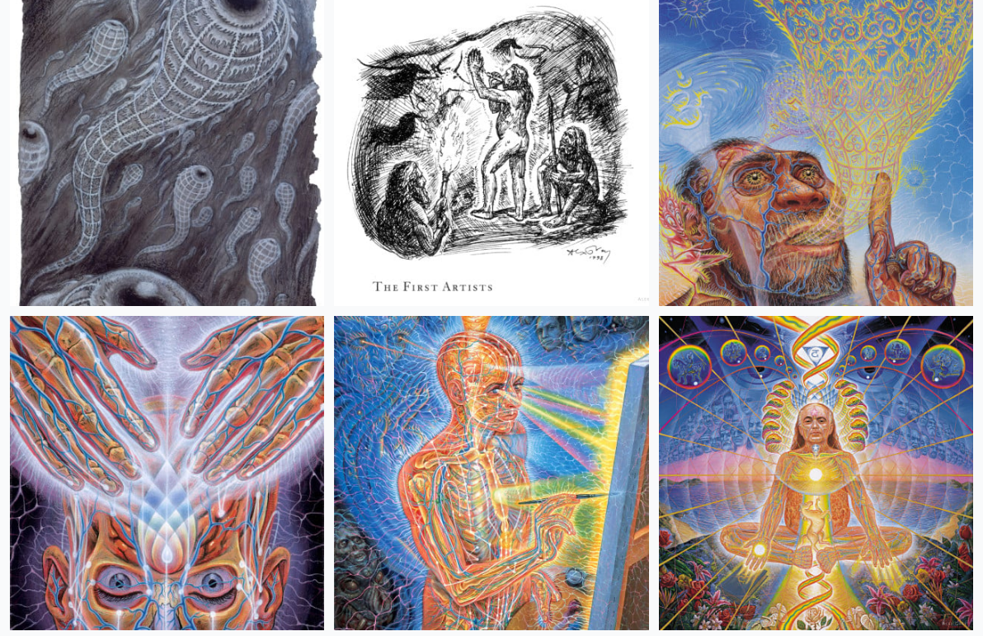
scroll to position [19657, 0]
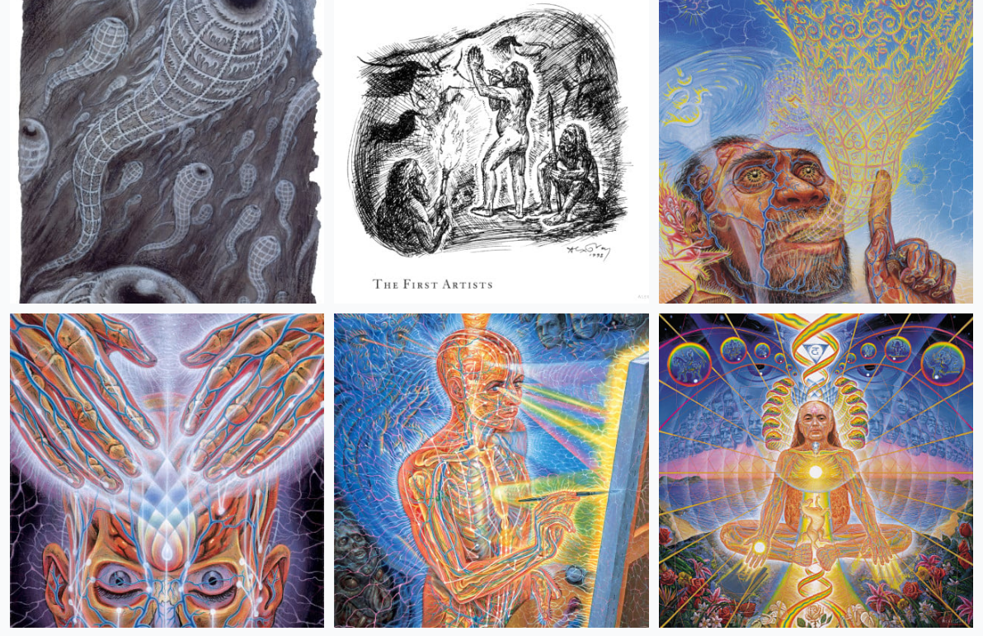
click at [919, 116] on img at bounding box center [816, 146] width 314 height 314
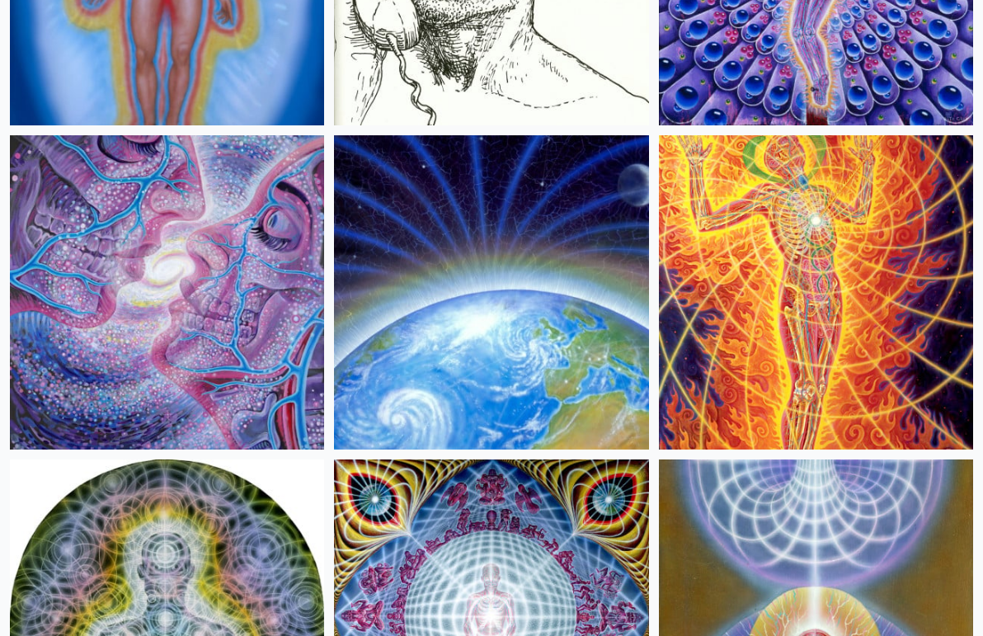
scroll to position [27313, 0]
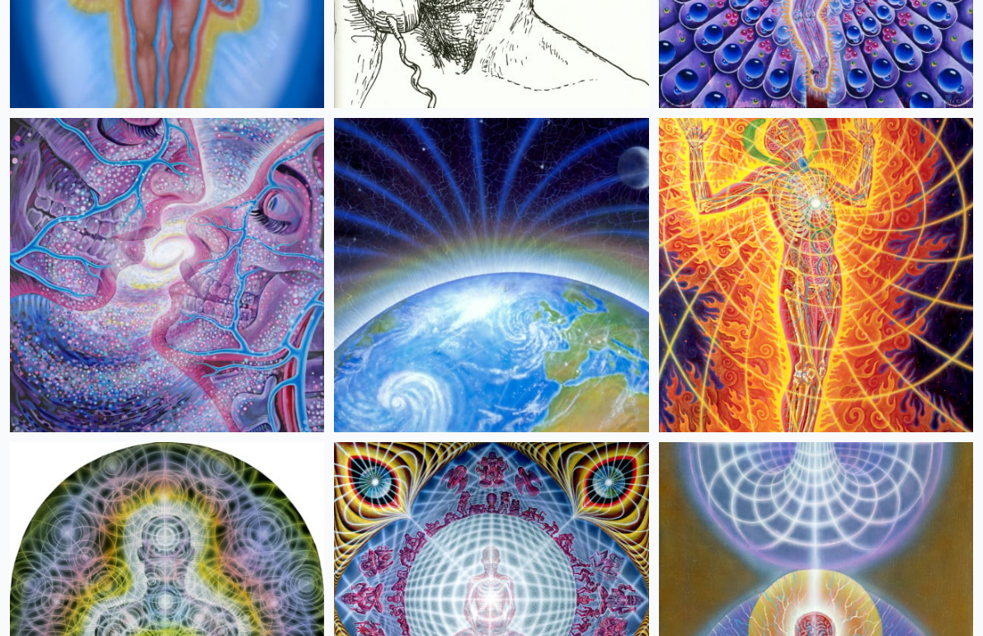
click at [176, 271] on img at bounding box center [167, 275] width 314 height 314
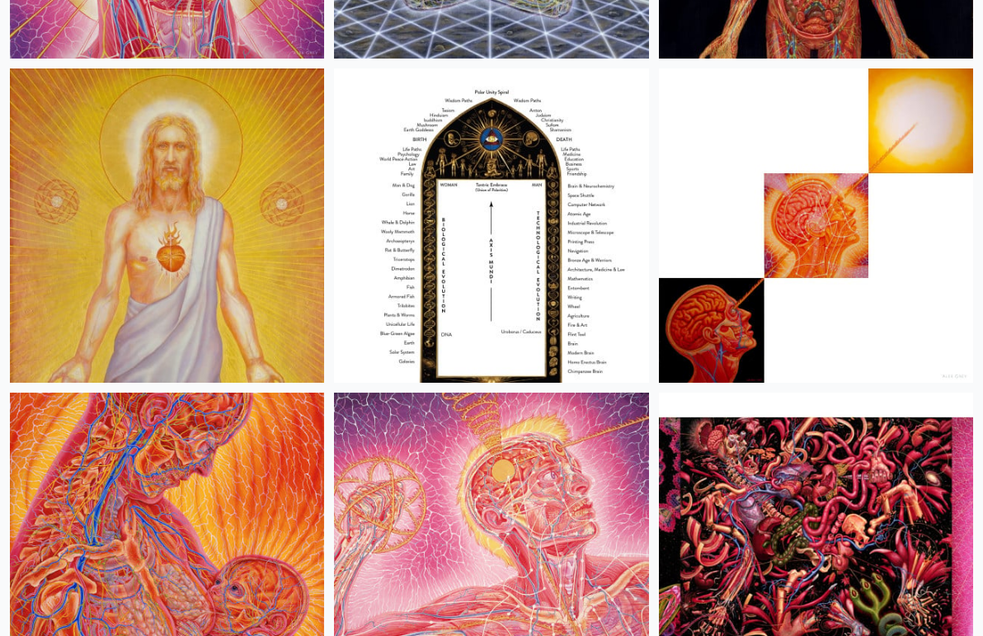
scroll to position [28987, 0]
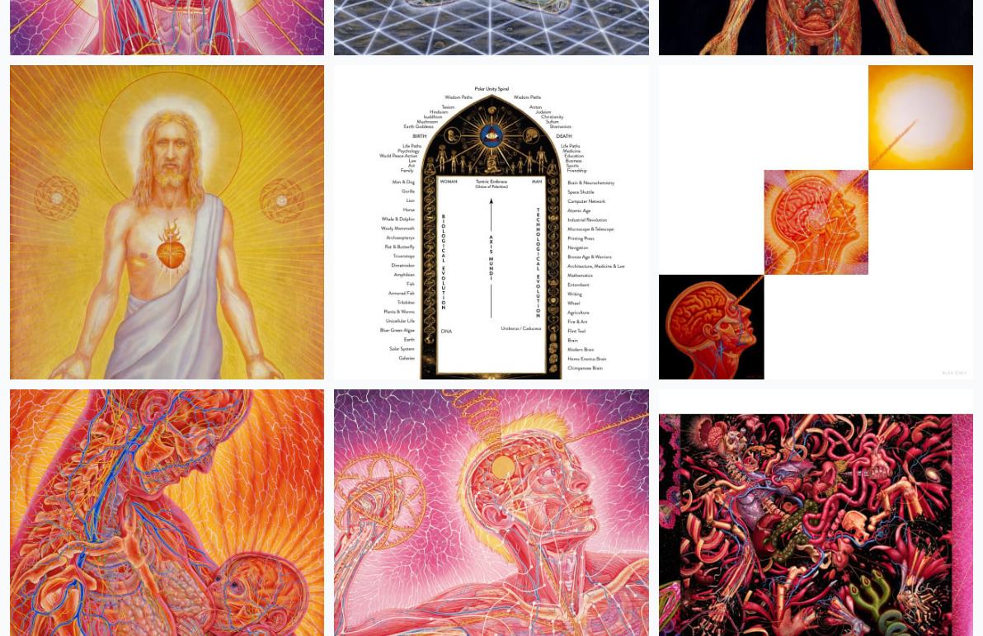
click at [213, 227] on img at bounding box center [167, 222] width 314 height 314
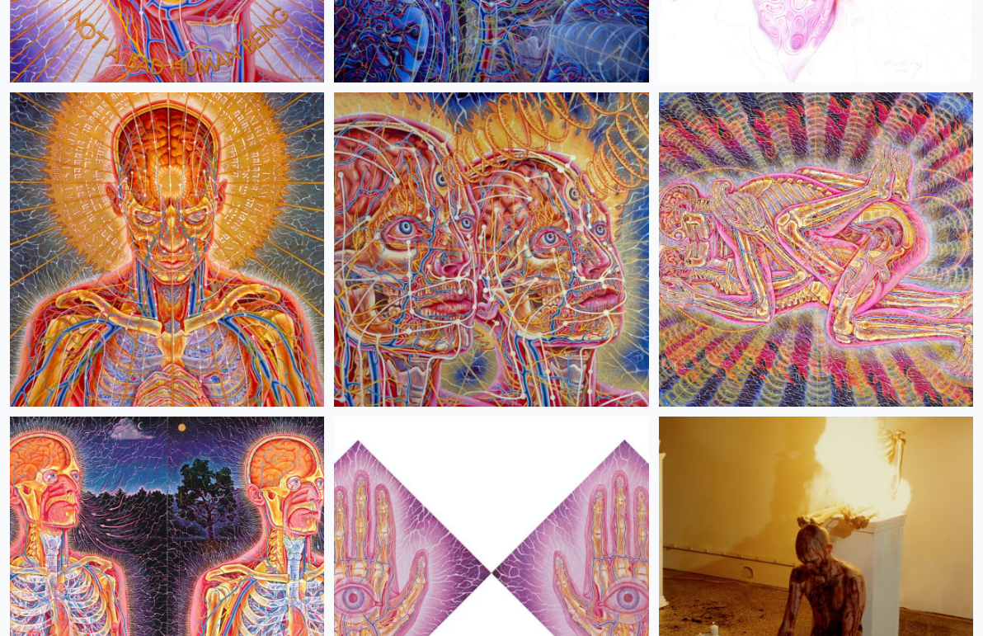
scroll to position [30267, 0]
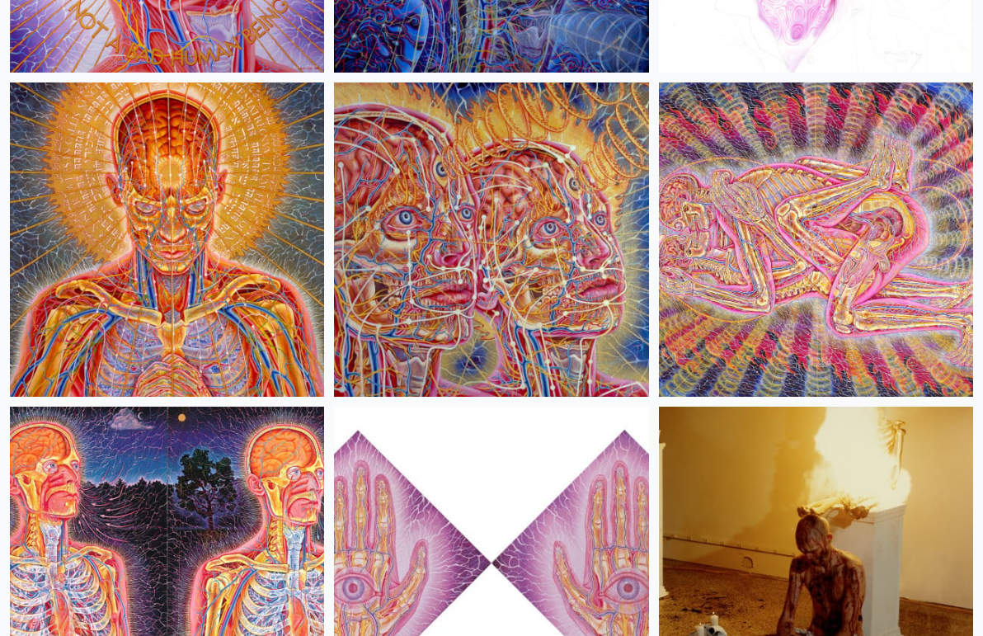
click at [214, 249] on img at bounding box center [167, 239] width 314 height 314
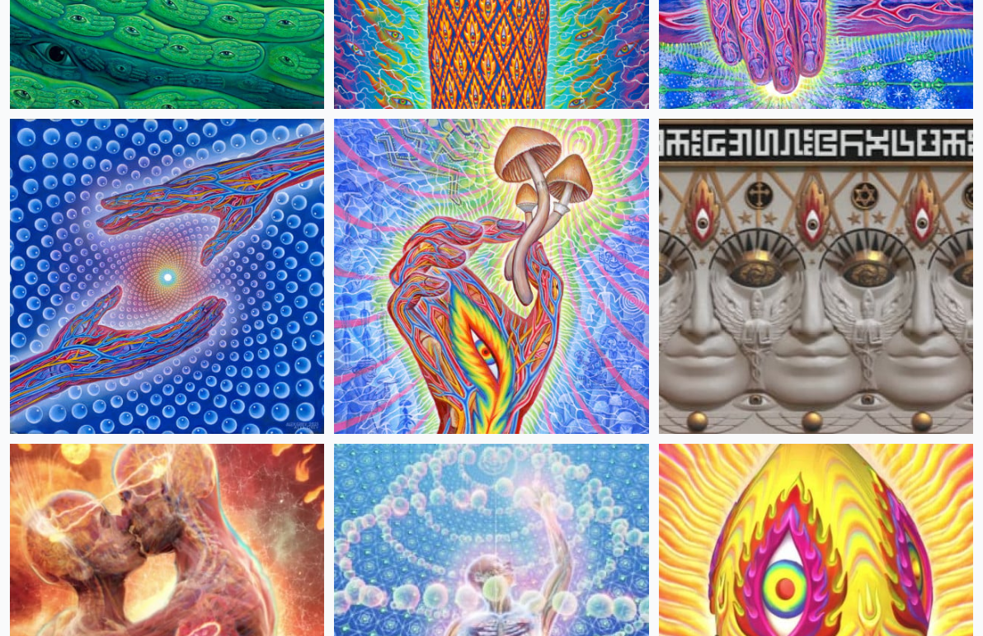
scroll to position [0, 0]
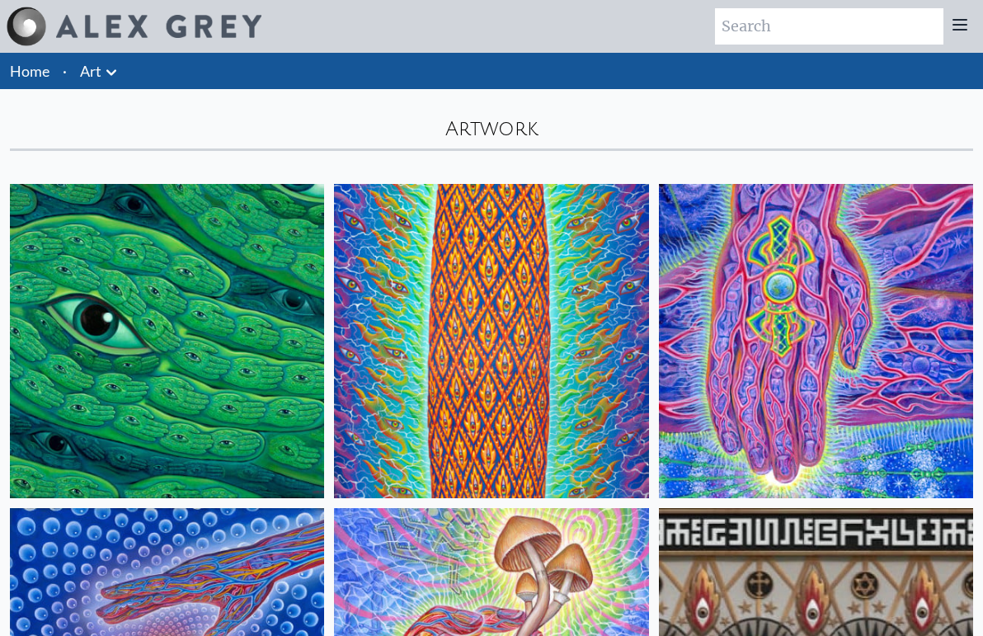
click at [103, 75] on icon at bounding box center [111, 73] width 20 height 20
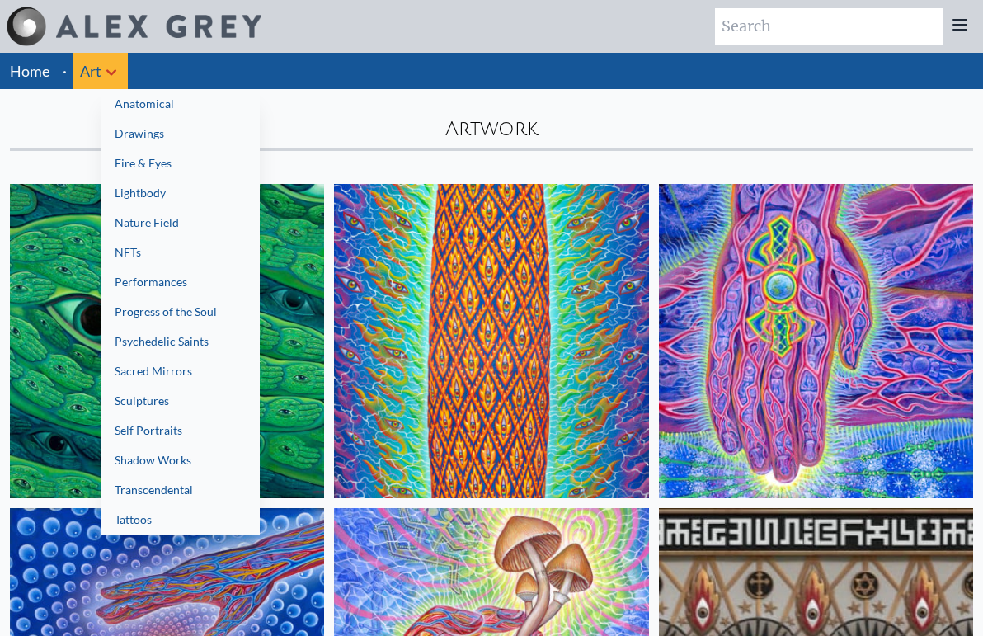
click at [150, 124] on link "Drawings" at bounding box center [180, 134] width 158 height 30
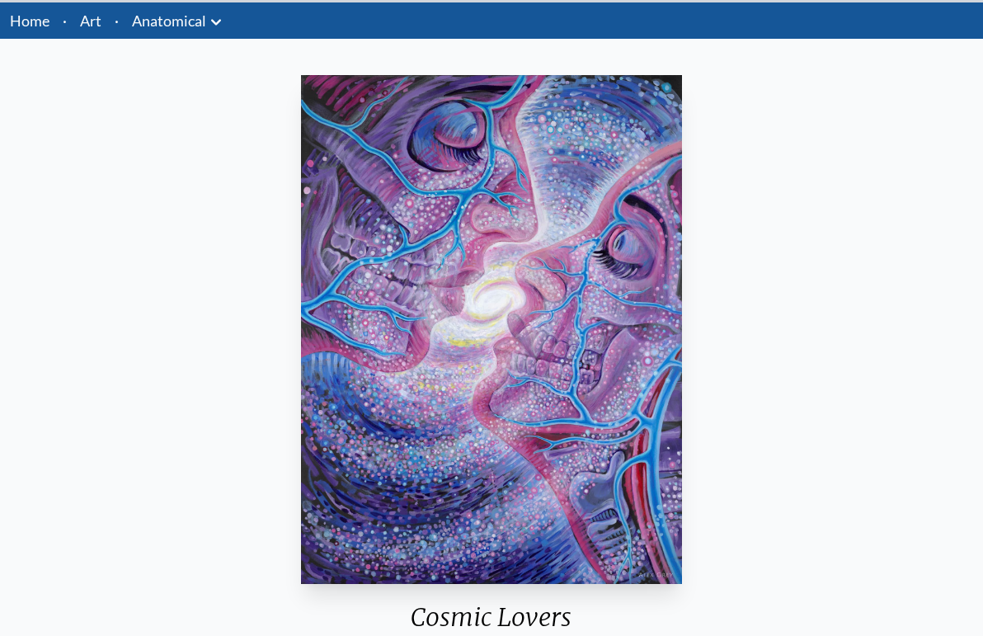
scroll to position [60, 0]
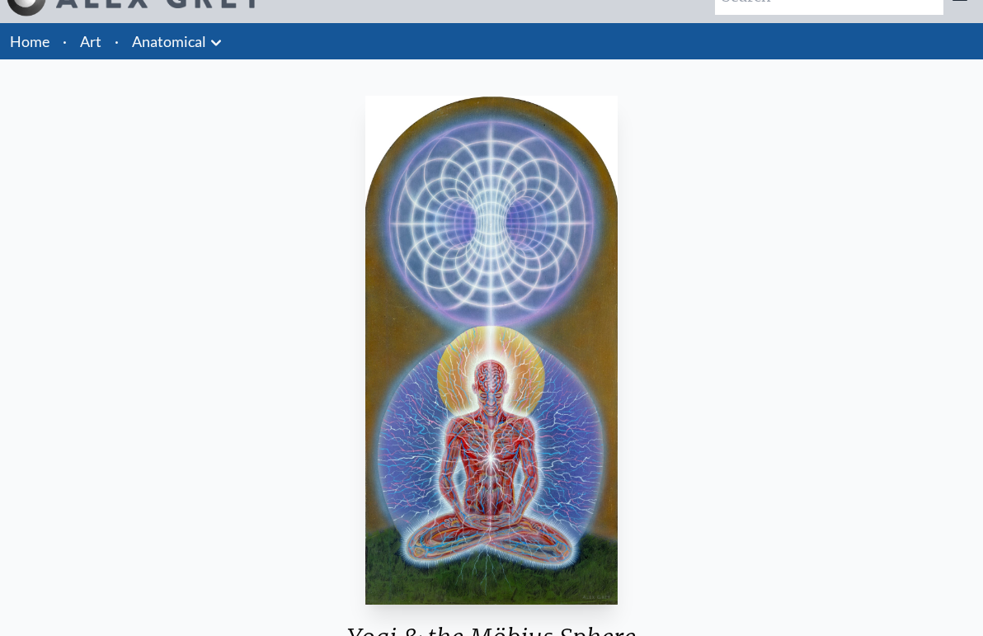
scroll to position [16, 0]
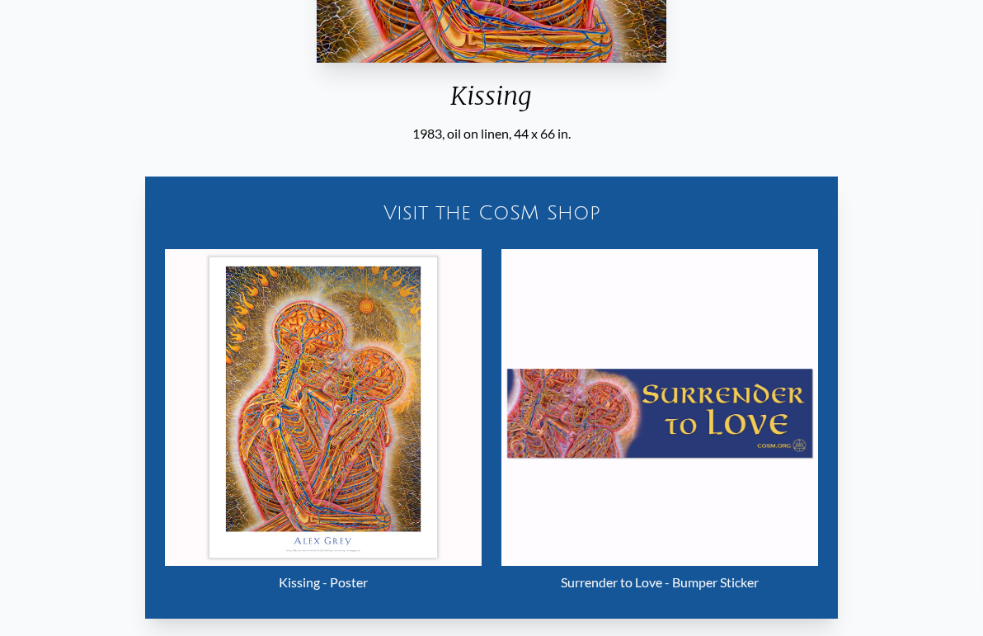
scroll to position [582, 0]
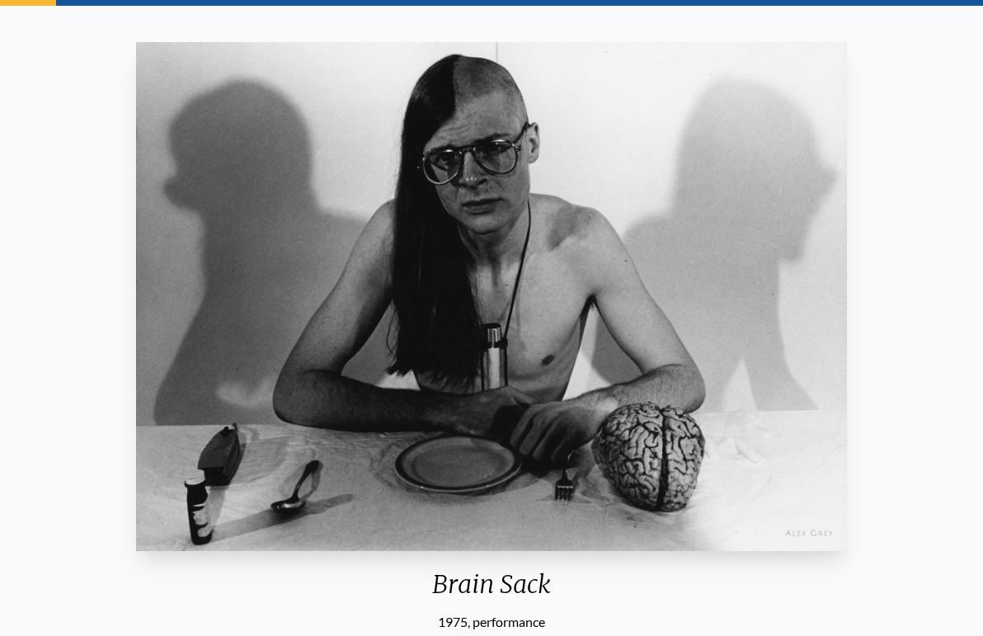
scroll to position [86, 0]
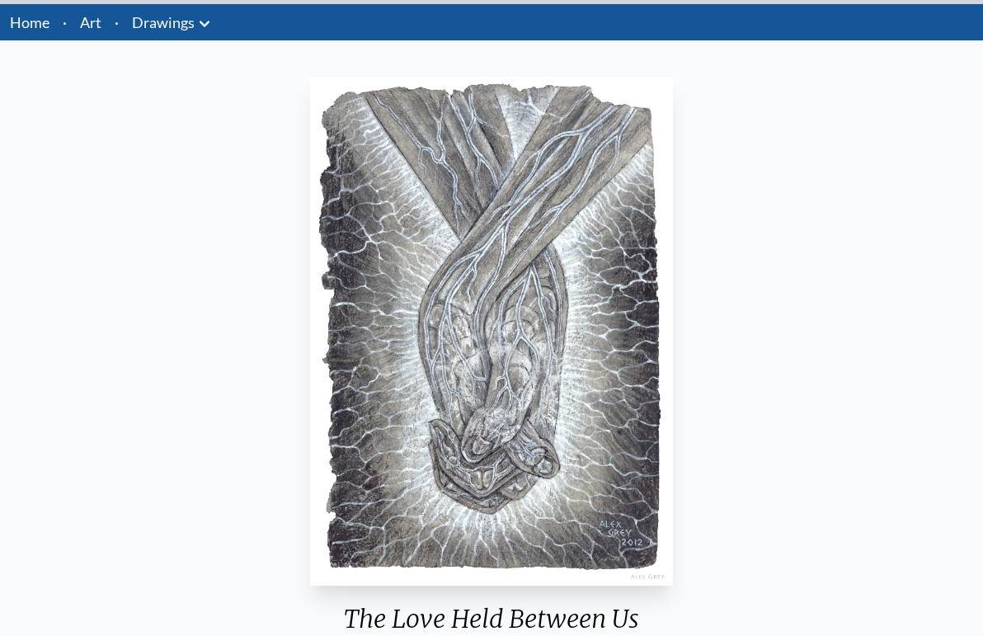
scroll to position [52, 0]
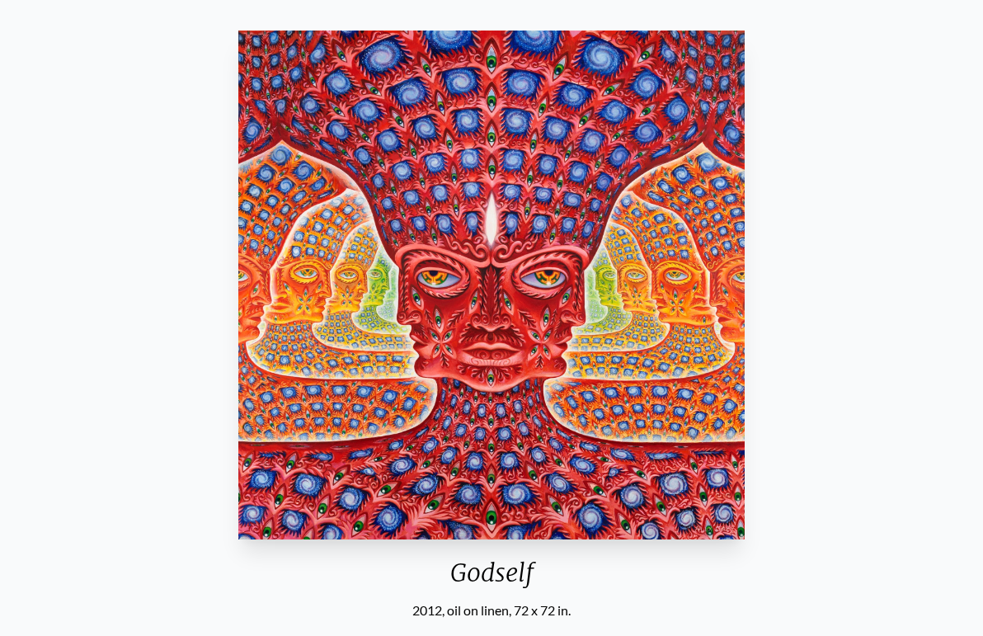
scroll to position [34, 0]
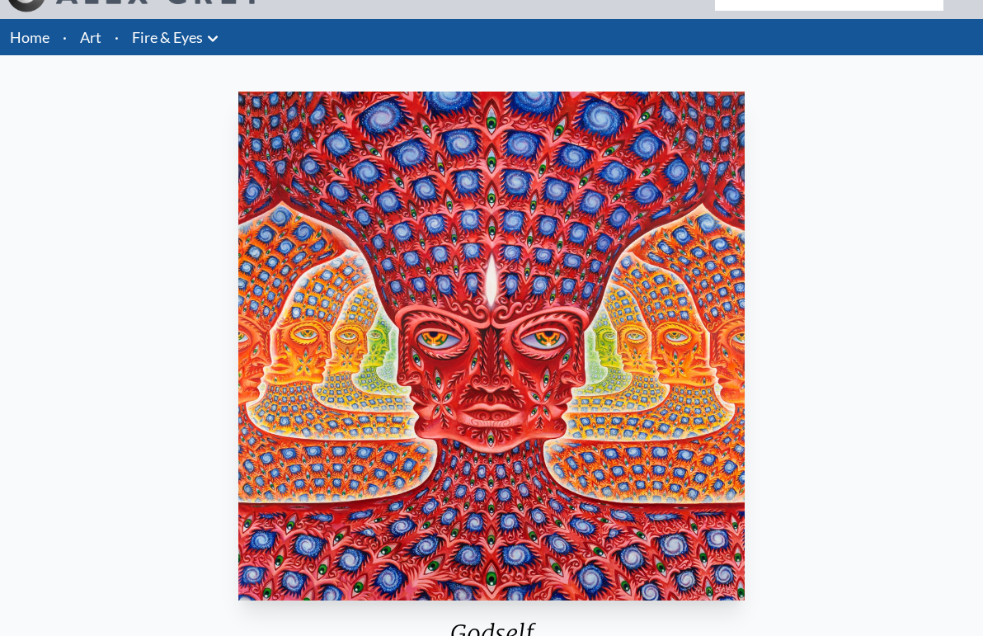
click at [428, 326] on img "26 / 31" at bounding box center [491, 346] width 507 height 509
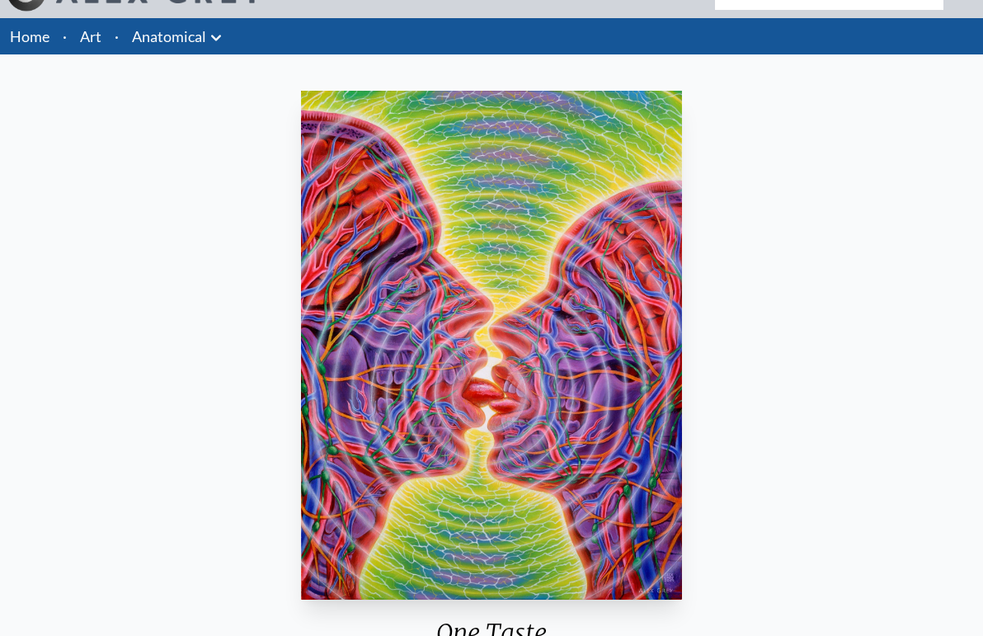
scroll to position [15, 0]
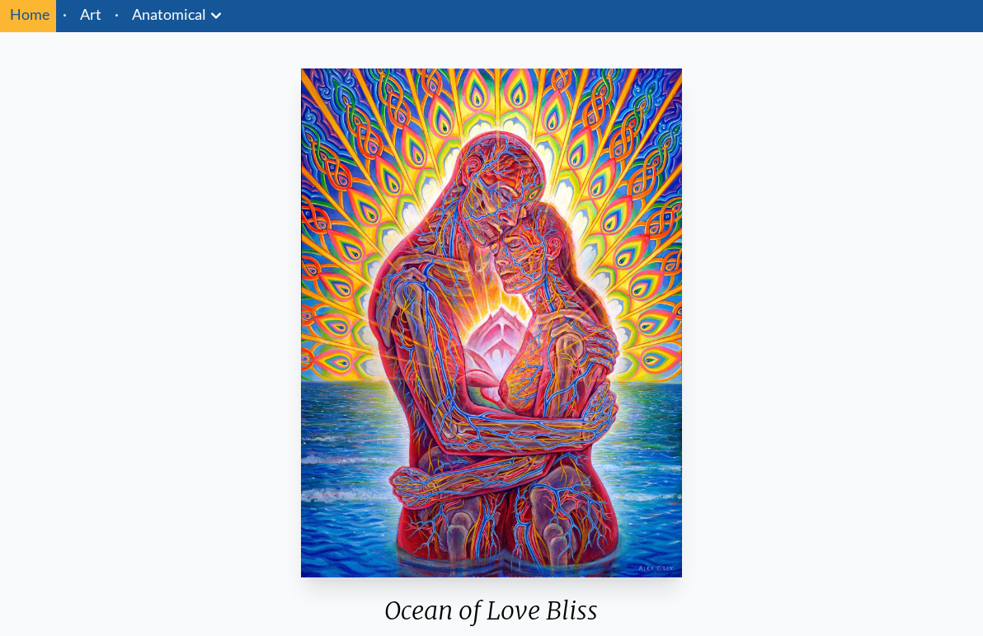
scroll to position [56, 0]
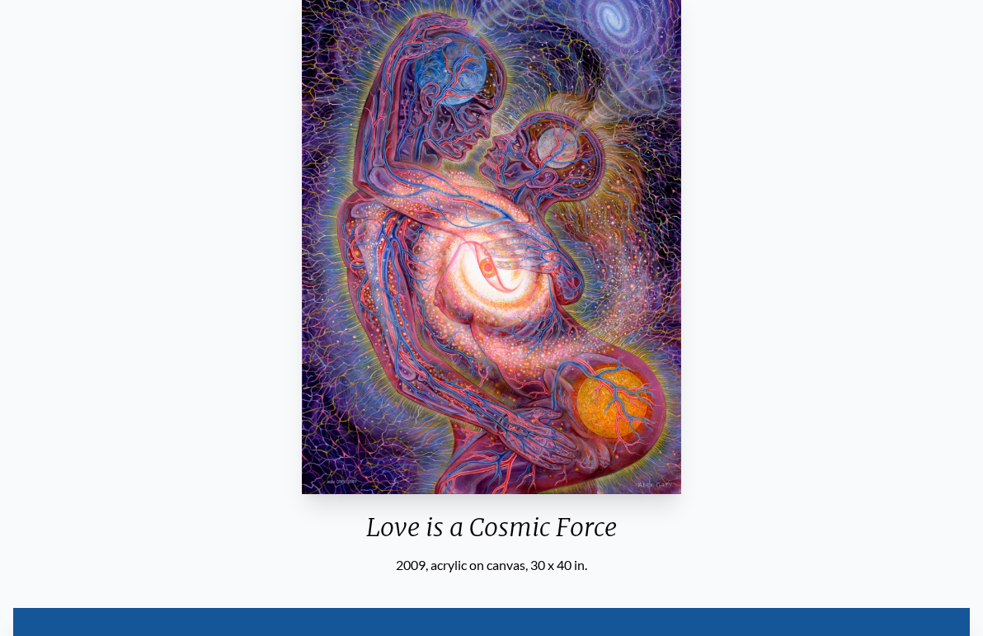
scroll to position [148, 0]
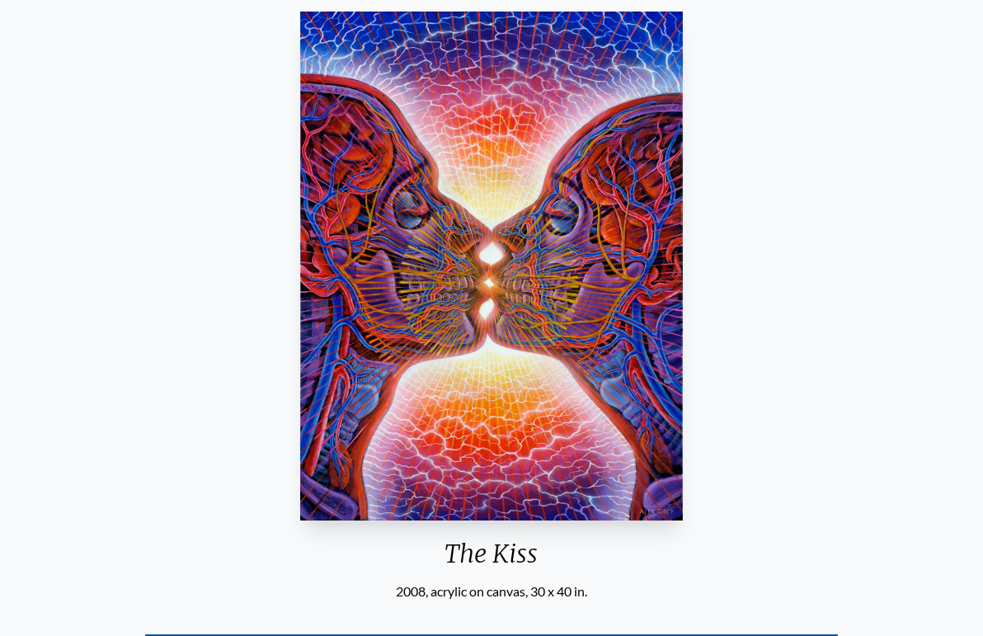
scroll to position [105, 0]
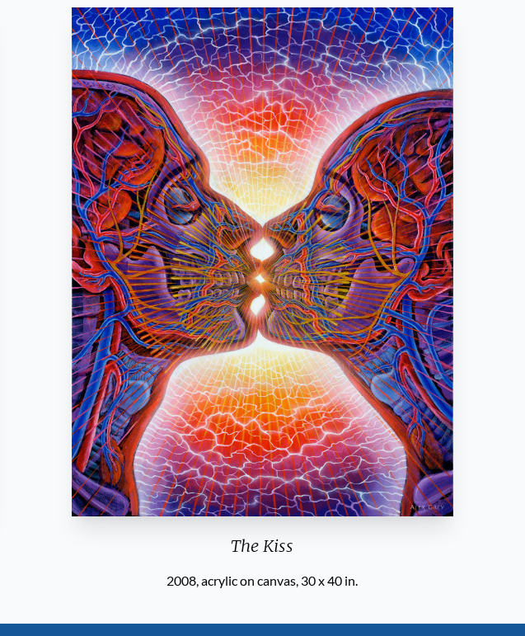
click at [0, 0] on div "Home · Art · Anatomical Anatomical Drawings" at bounding box center [262, 469] width 525 height 1043
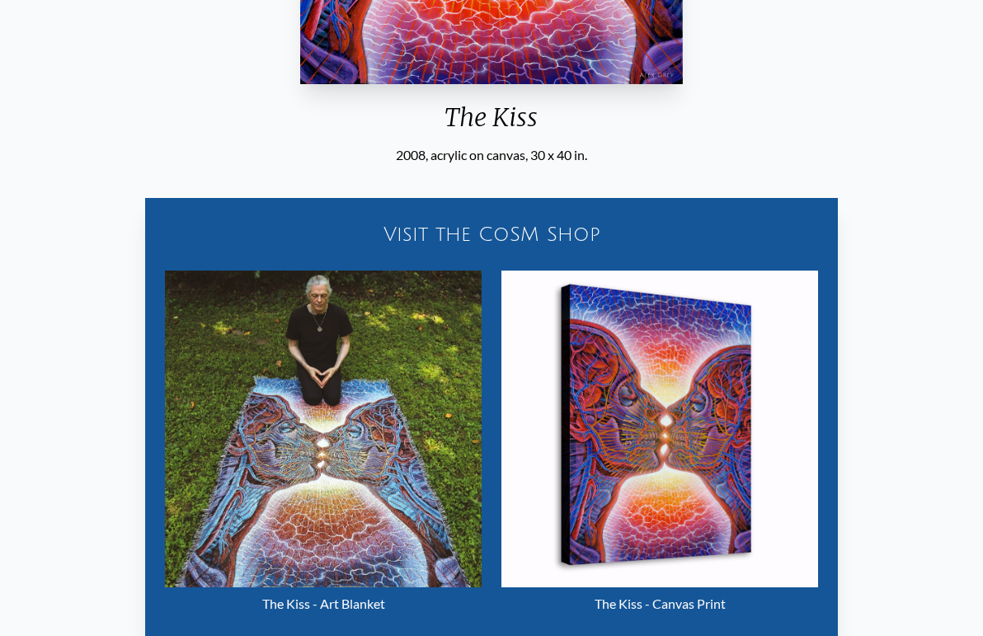
scroll to position [563, 0]
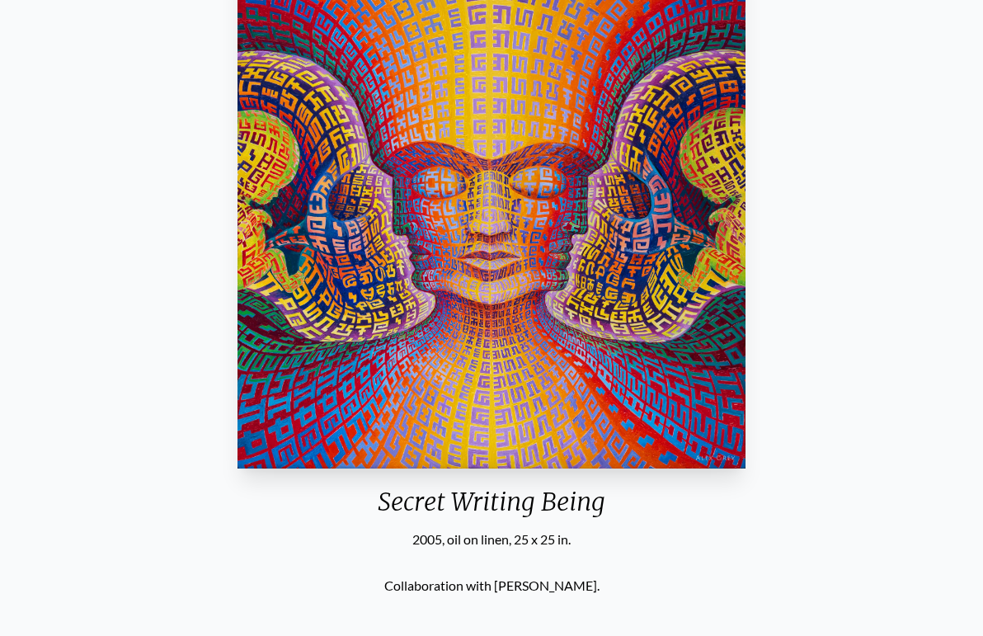
scroll to position [188, 0]
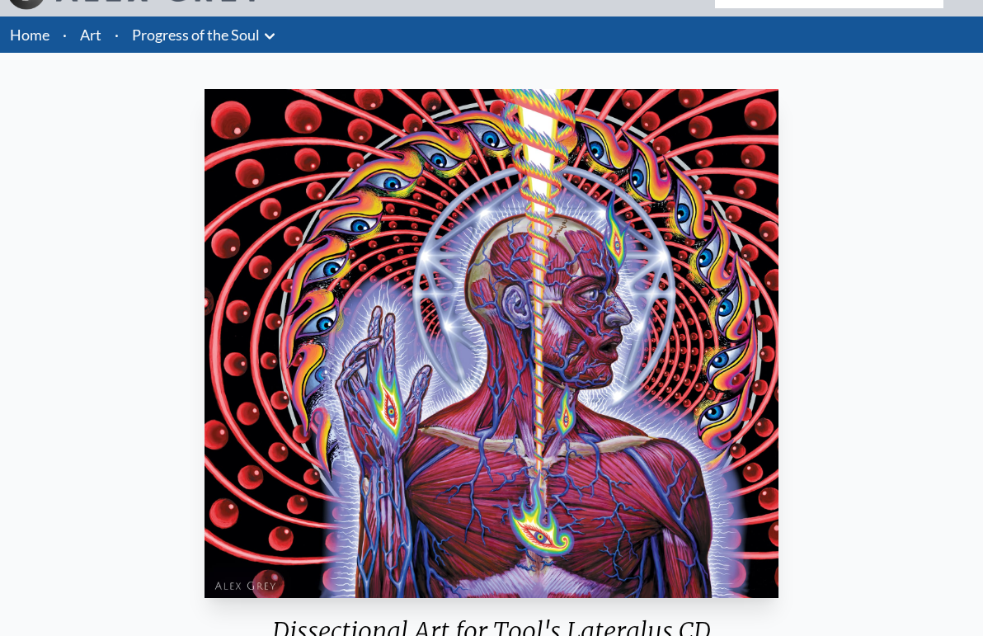
scroll to position [31, 0]
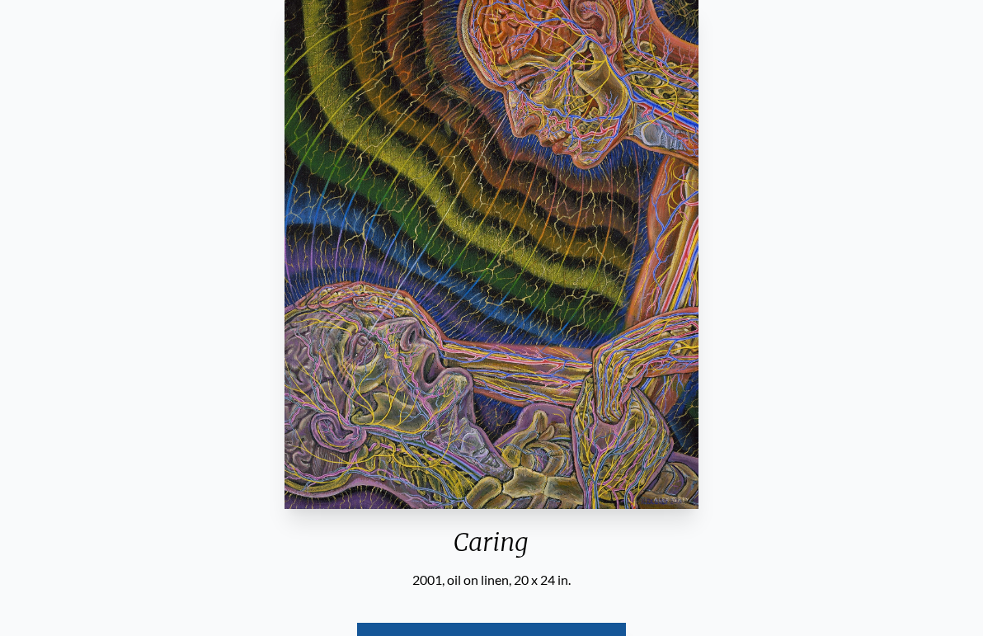
scroll to position [114, 0]
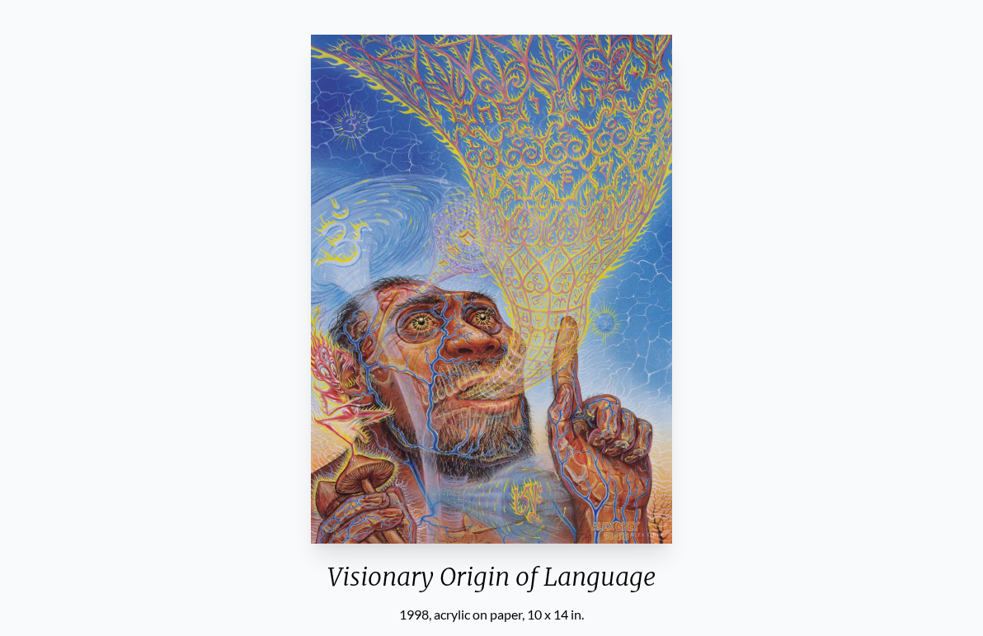
scroll to position [76, 0]
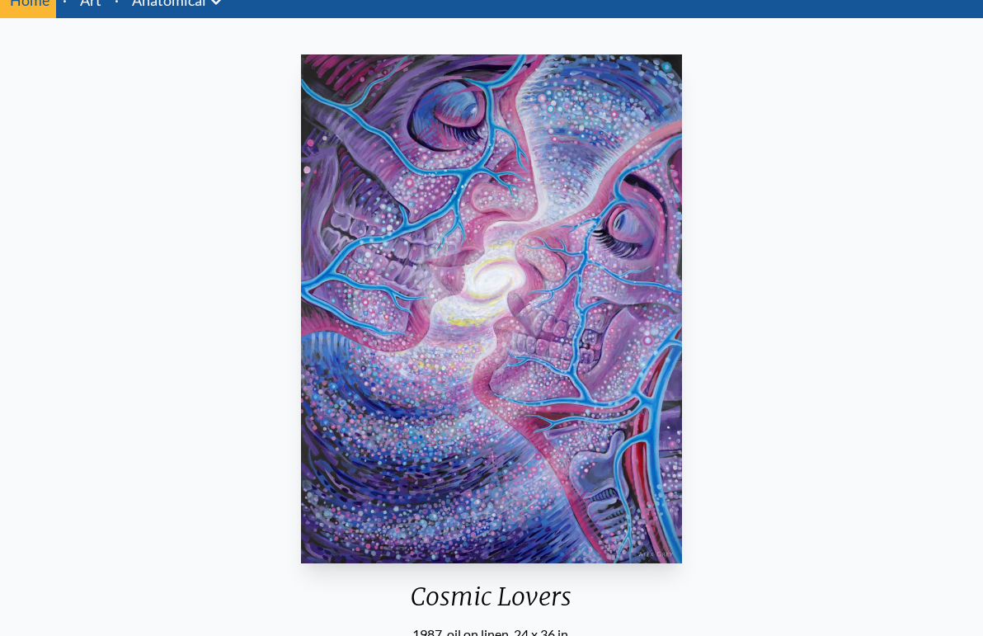
scroll to position [66, 0]
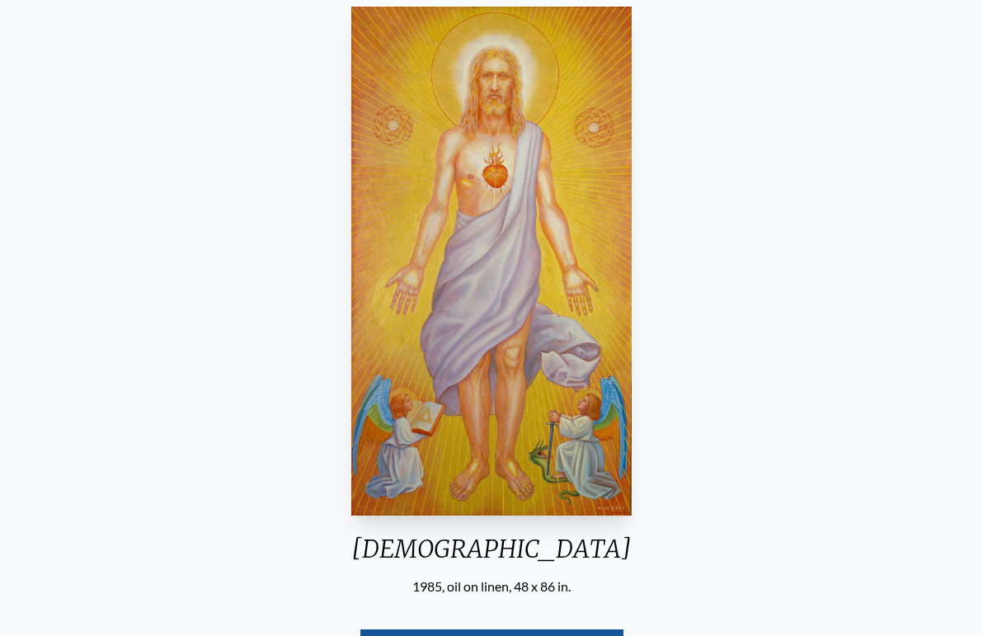
scroll to position [126, 0]
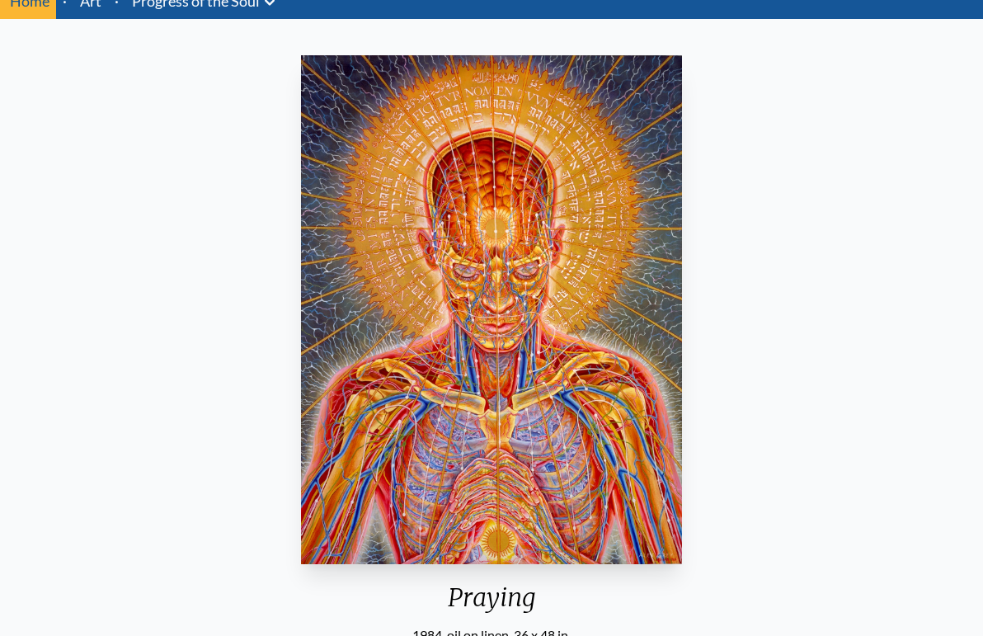
scroll to position [77, 0]
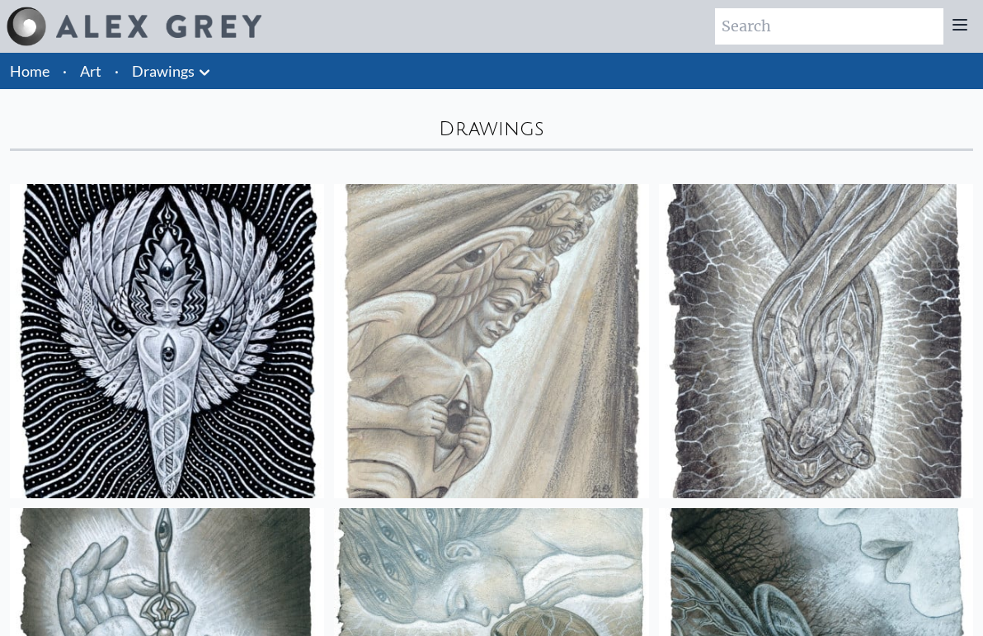
click at [171, 59] on li "Drawings Anatomical Drawings" at bounding box center [173, 71] width 96 height 36
click at [172, 76] on link "Drawings" at bounding box center [163, 70] width 63 height 23
click at [101, 68] on li "Art" at bounding box center [90, 71] width 35 height 36
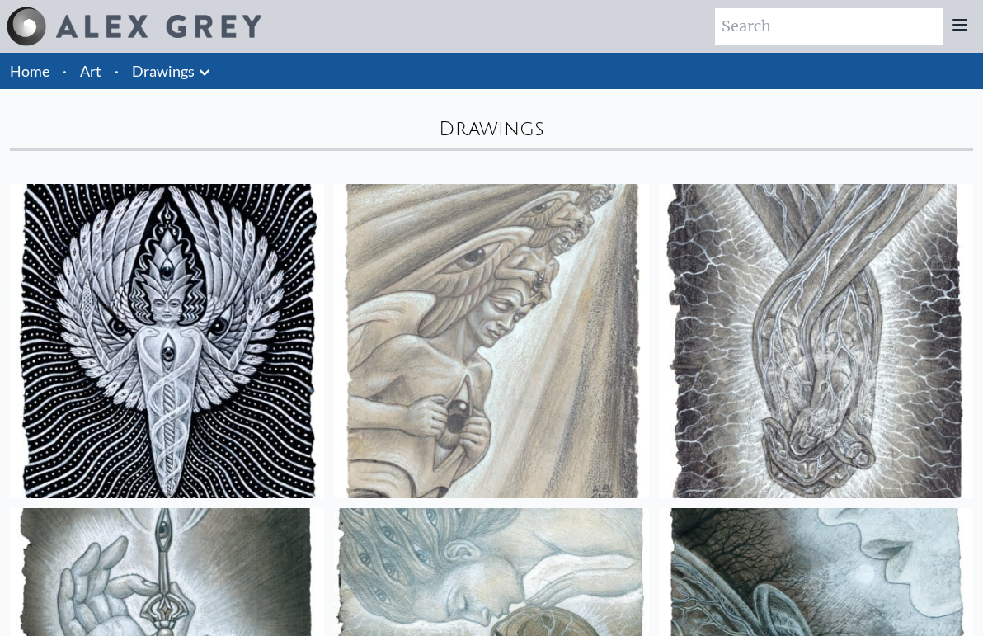
click at [96, 67] on link "Art" at bounding box center [90, 70] width 21 height 23
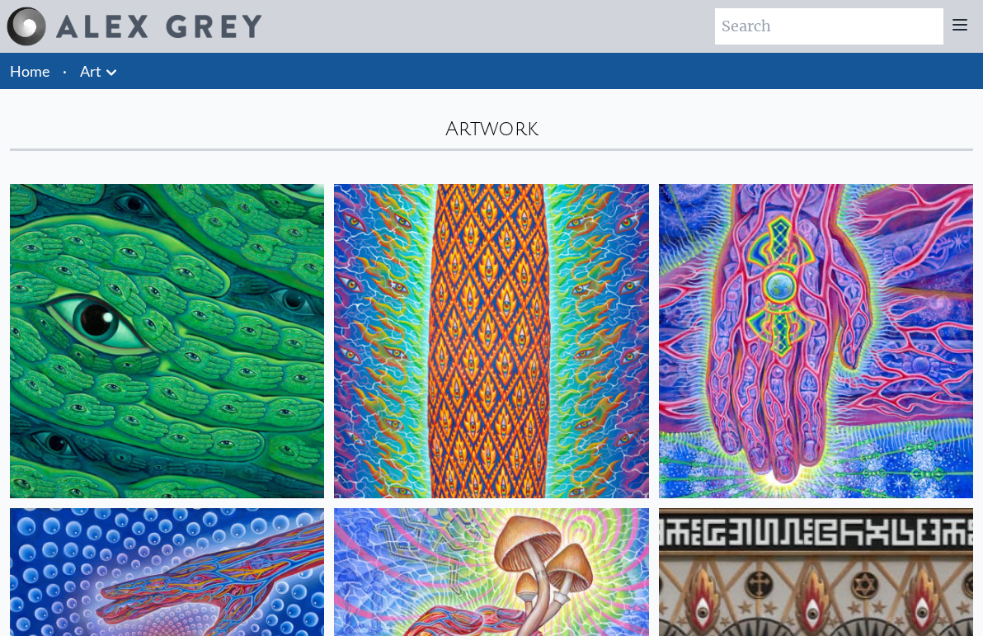
click at [96, 67] on link "Art" at bounding box center [90, 70] width 21 height 23
click at [98, 72] on link "Art" at bounding box center [90, 70] width 21 height 23
click at [27, 69] on link "Home" at bounding box center [30, 71] width 40 height 18
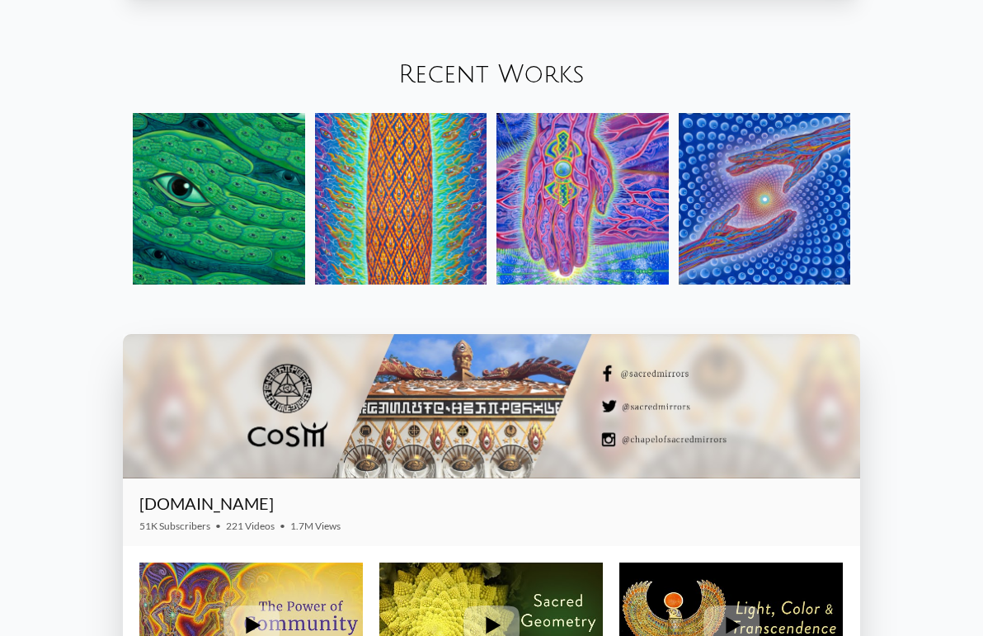
scroll to position [1844, 0]
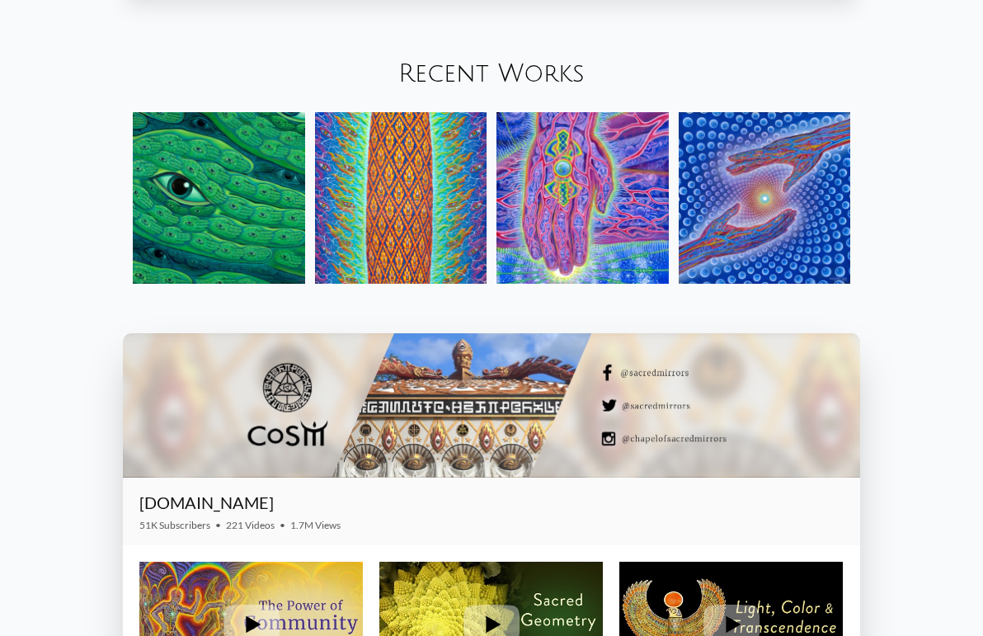
click at [745, 221] on img at bounding box center [765, 198] width 172 height 172
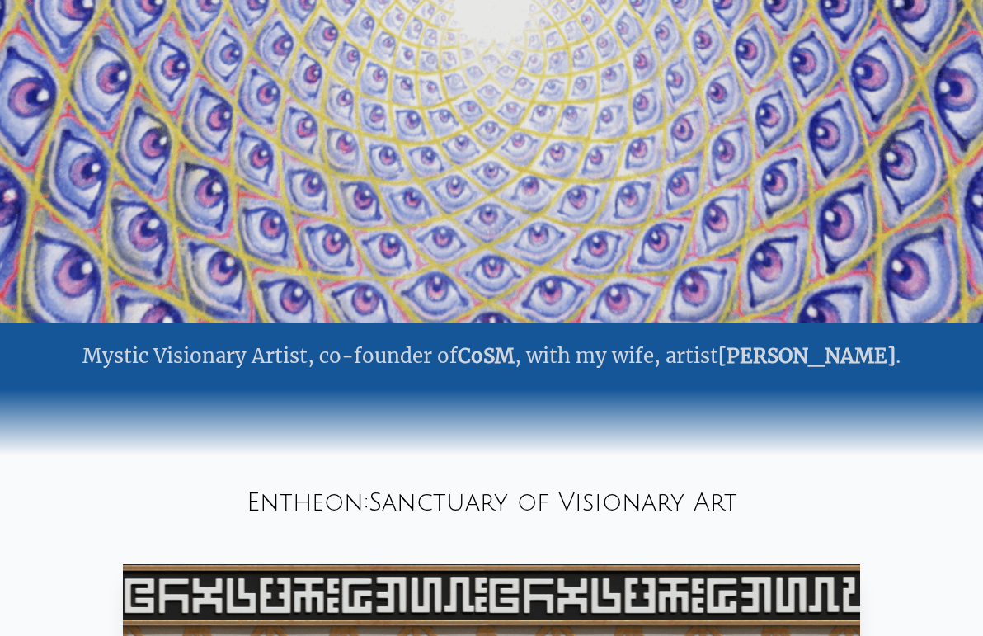
scroll to position [0, 0]
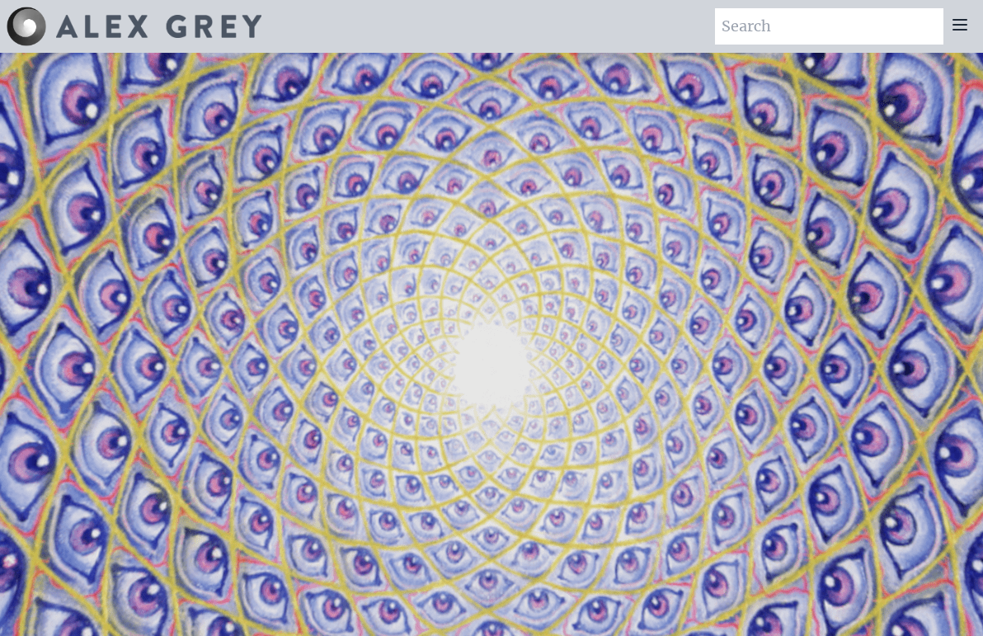
click at [964, 27] on icon at bounding box center [960, 25] width 20 height 20
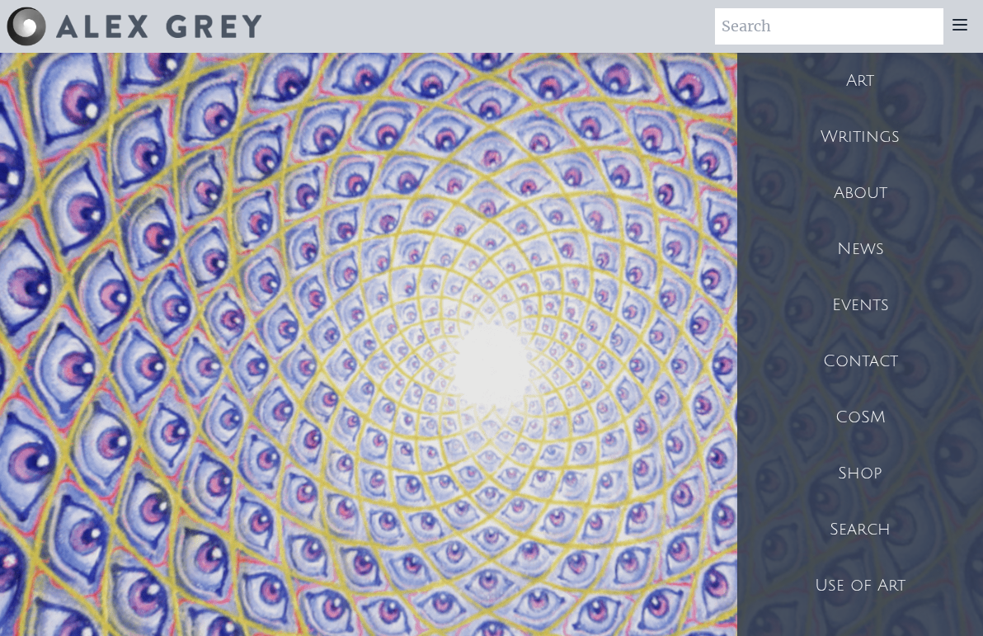
click at [853, 78] on div "Art" at bounding box center [860, 81] width 246 height 56
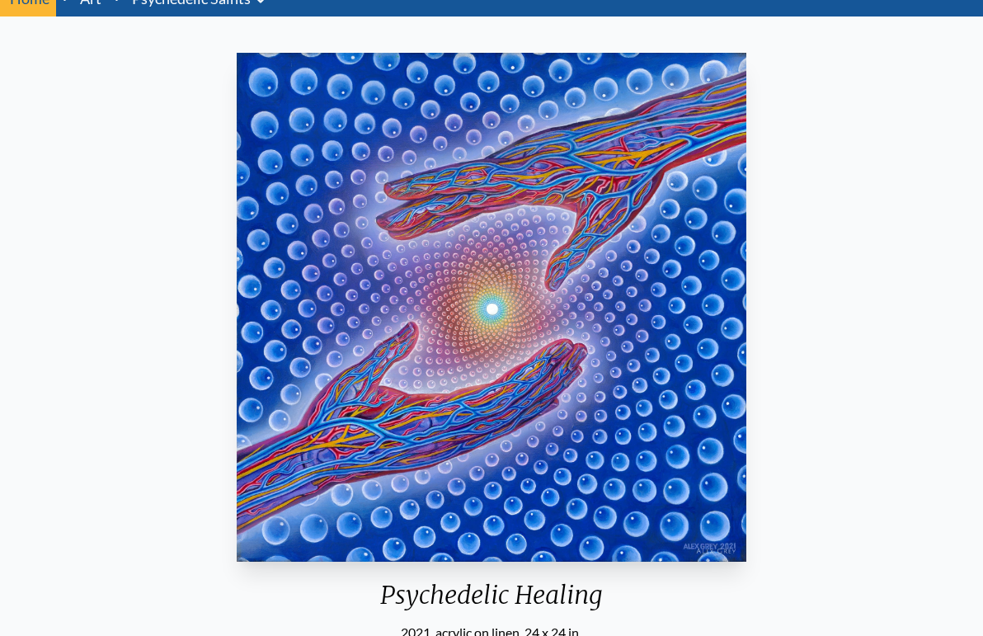
scroll to position [68, 0]
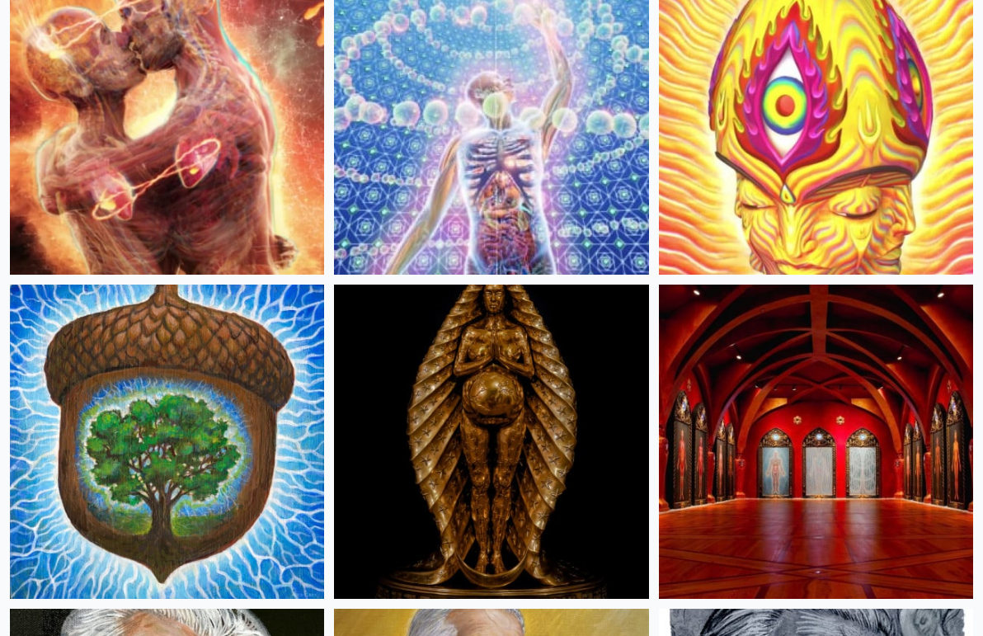
scroll to position [861, 0]
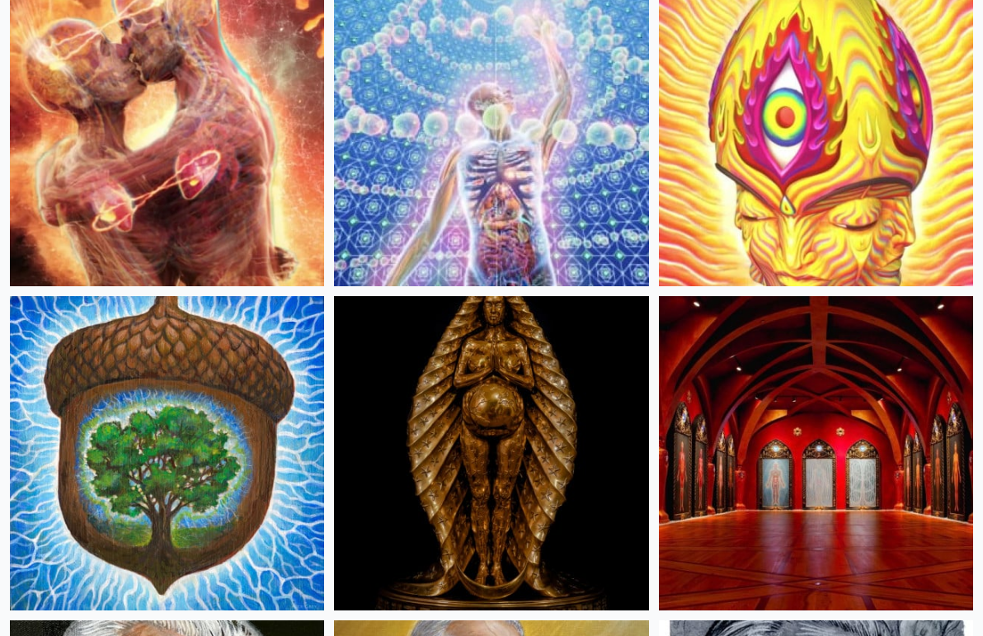
click at [294, 225] on img at bounding box center [167, 129] width 314 height 314
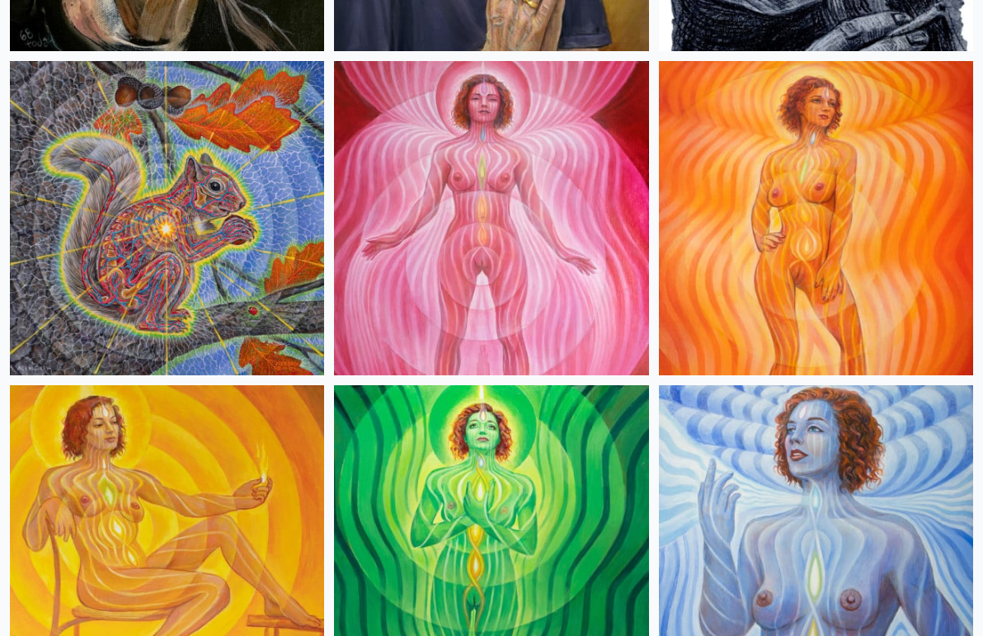
scroll to position [1750, 0]
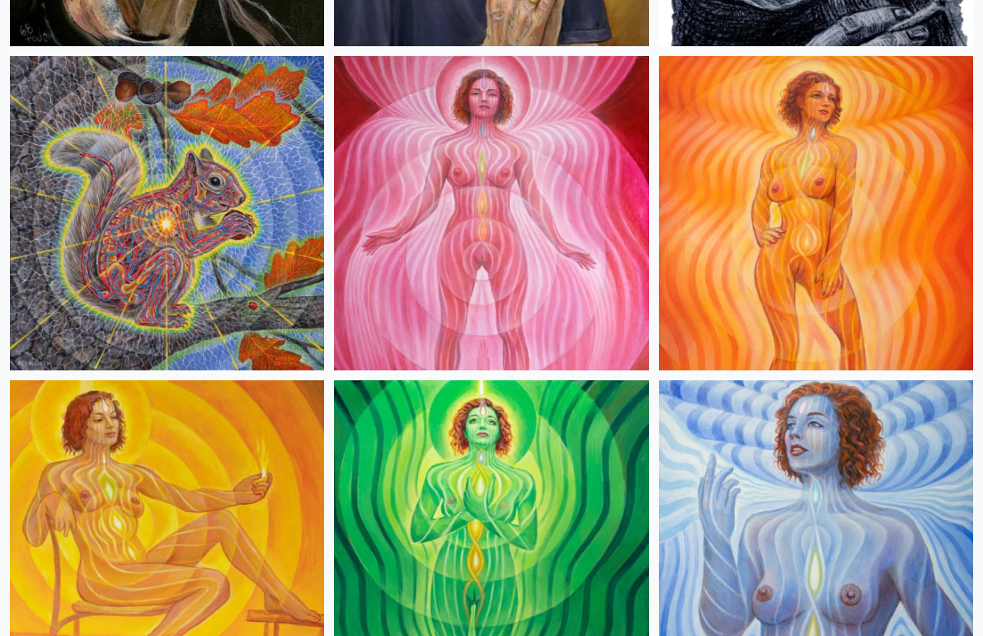
click at [214, 238] on img at bounding box center [167, 213] width 314 height 314
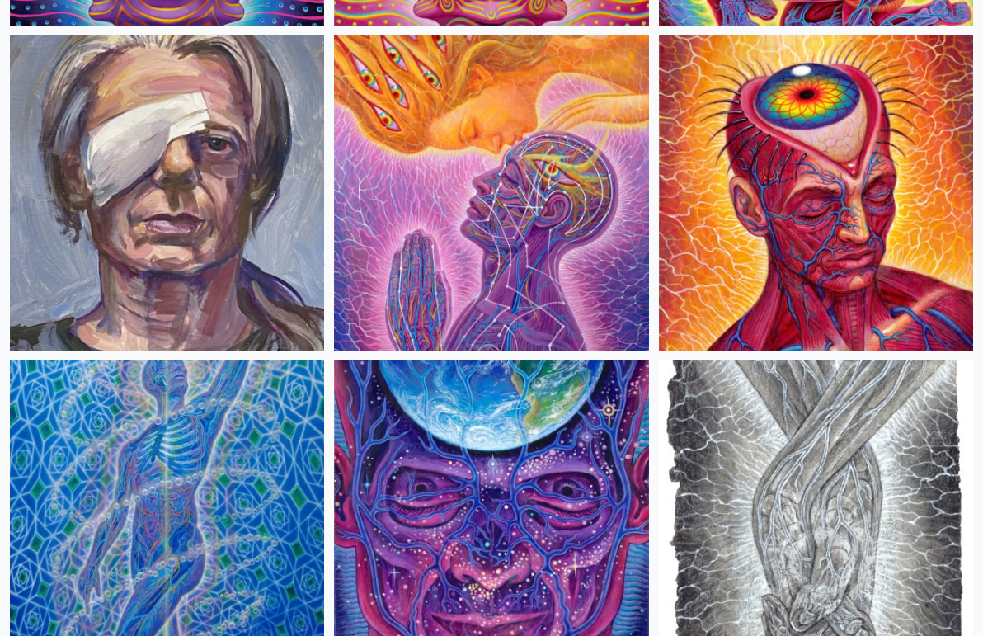
scroll to position [5993, 0]
